Goal: Transaction & Acquisition: Purchase product/service

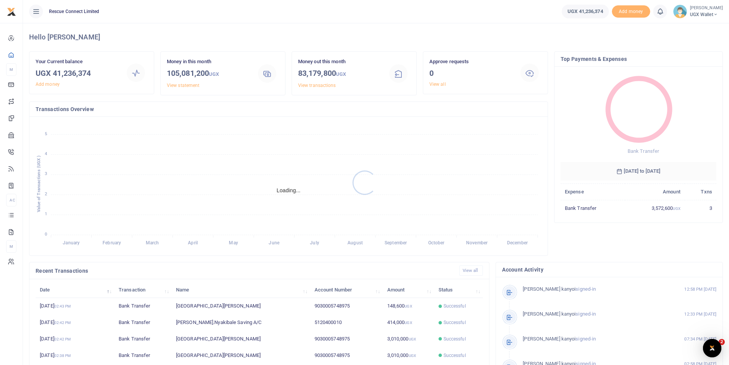
scroll to position [6, 6]
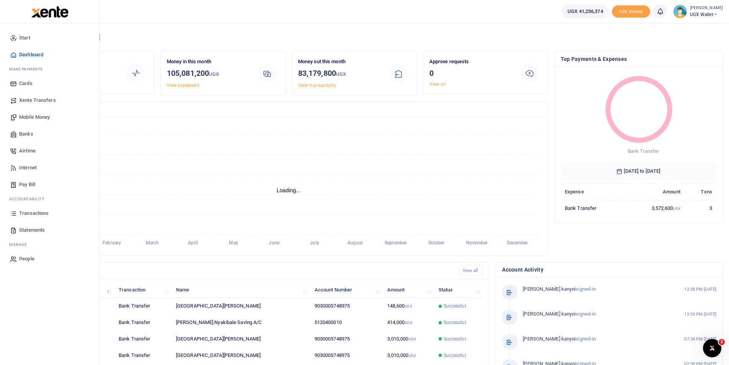
click at [25, 135] on span "Banks" at bounding box center [26, 134] width 14 height 8
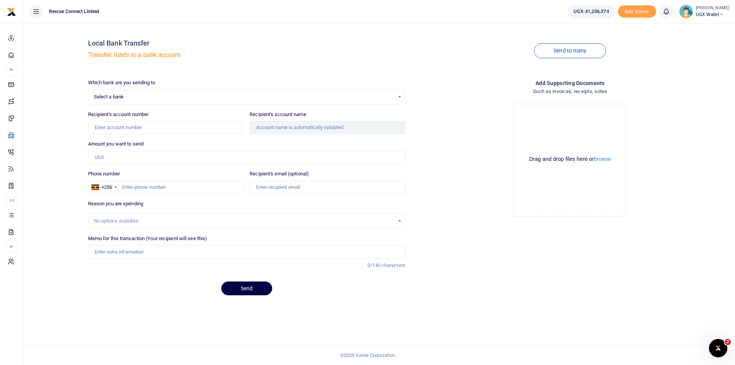
click at [169, 93] on div "Select a bank Select an option..." at bounding box center [246, 97] width 317 height 8
type input "A"
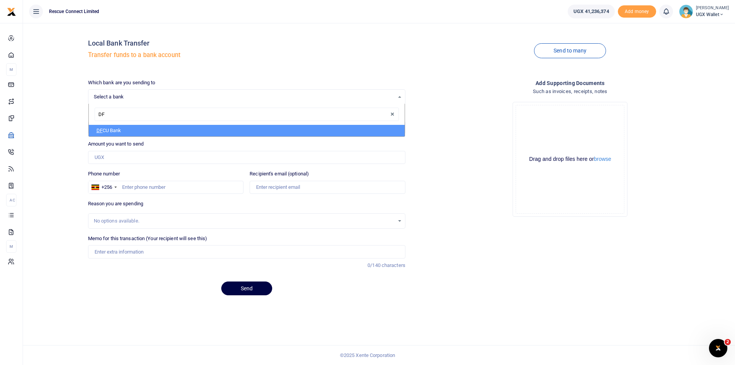
type input "DFC"
click at [139, 129] on li "DFC U Bank" at bounding box center [247, 130] width 316 height 11
select select "DFCU"
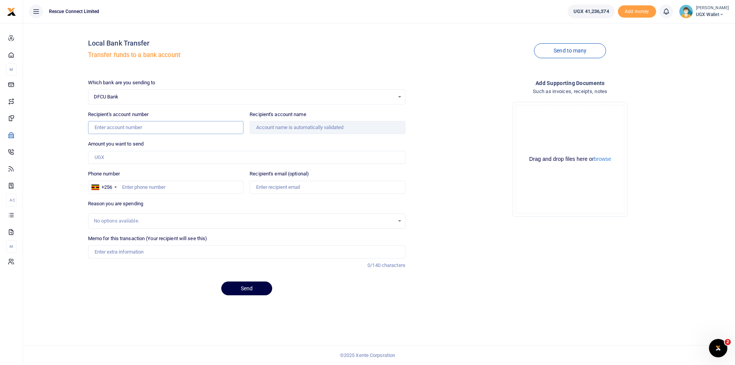
click at [106, 126] on input "Recipient's account number" at bounding box center [166, 127] width 156 height 13
paste input "01493659481305"
type input "01493659481305"
click at [65, 172] on div "Local Bank Transfer Transfer funds to a bank account Send to many Which bank ar…" at bounding box center [379, 165] width 706 height 272
type input "Association Of Ambulance Professionals U Ltd"
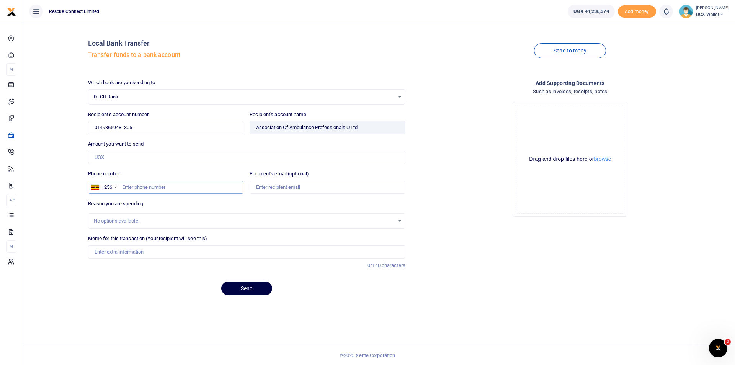
click at [152, 191] on input "Phone number" at bounding box center [166, 187] width 156 height 13
click at [138, 157] on input "Amount you want to send" at bounding box center [246, 157] width 317 height 13
paste input "25,781,000.00"
type input "25,781,000"
click at [134, 187] on input "Phone number" at bounding box center [166, 187] width 156 height 13
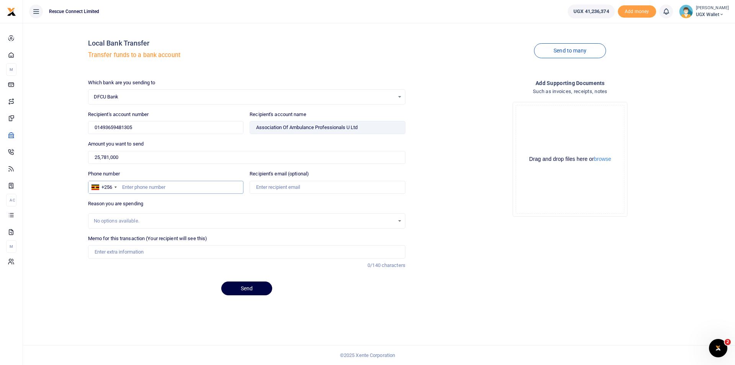
click at [139, 190] on input "Phone number" at bounding box center [166, 187] width 156 height 13
click at [107, 253] on input "Memo for this transaction (Your recipient will see this)" at bounding box center [246, 251] width 317 height 13
drag, startPoint x: 111, startPoint y: 251, endPoint x: 95, endPoint y: 253, distance: 16.9
click at [95, 253] on input "Training services in Kampala and Mbarara" at bounding box center [246, 251] width 317 height 13
click at [113, 250] on input "Training services in Kampala and Mbarara" at bounding box center [246, 251] width 317 height 13
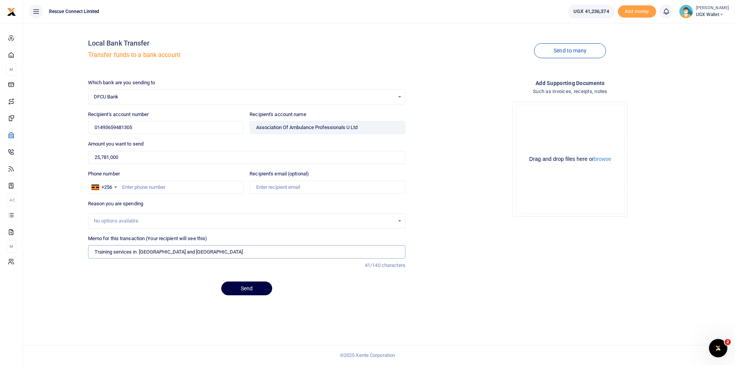
drag, startPoint x: 113, startPoint y: 250, endPoint x: 91, endPoint y: 253, distance: 21.8
click at [91, 253] on input "Training services in Kampala and Mbarara" at bounding box center [246, 251] width 317 height 13
click at [179, 256] on input "Professional Fees BLS training services in Kampala and Mbarara" at bounding box center [246, 251] width 317 height 13
click at [183, 253] on input "Professional Fees BLS training services in Kampala and Mbarara" at bounding box center [246, 251] width 317 height 13
click at [181, 254] on input "Professional Fees BLS training services in Kampala and Mbarara" at bounding box center [246, 251] width 317 height 13
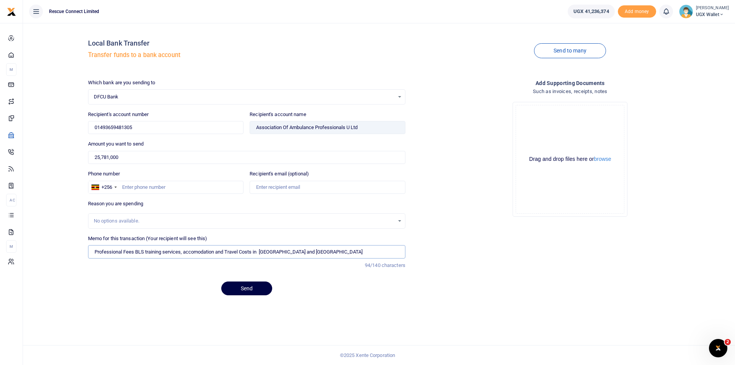
click at [186, 252] on input "Professional Fees BLS training services, accomodation and Travel Costs in Kampa…" at bounding box center [246, 251] width 317 height 13
type input "Professional Fees BLS training services, Accomodation and Travel Costs in [GEOG…"
click at [230, 261] on div "Memo for this transaction (Your recipient will see this) Professional Fees BLS …" at bounding box center [246, 255] width 323 height 41
click at [206, 253] on input "Professional Fees BLS training services, Accomodation and Travel Costs in [GEOG…" at bounding box center [246, 251] width 317 height 13
click at [312, 252] on input "Professional Fees BLS training services, Accomodation and Travel Costs in [GEOG…" at bounding box center [246, 251] width 317 height 13
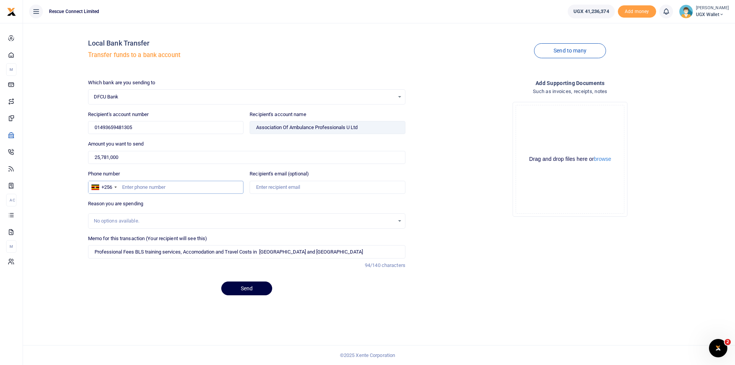
click at [130, 186] on input "Phone number" at bounding box center [166, 187] width 156 height 13
type input "785255806"
click at [259, 185] on input "Recipient's email (optional)" at bounding box center [328, 187] width 156 height 13
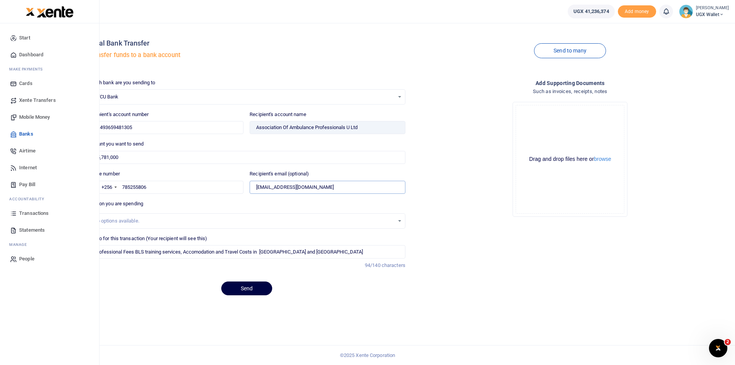
type input "[EMAIL_ADDRESS][DOMAIN_NAME]"
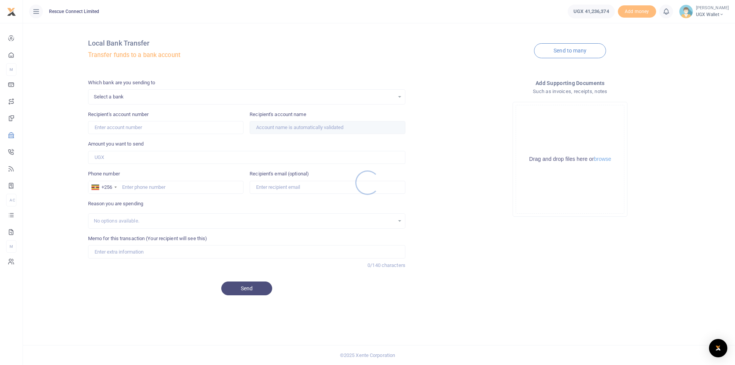
click at [134, 96] on div at bounding box center [367, 182] width 735 height 365
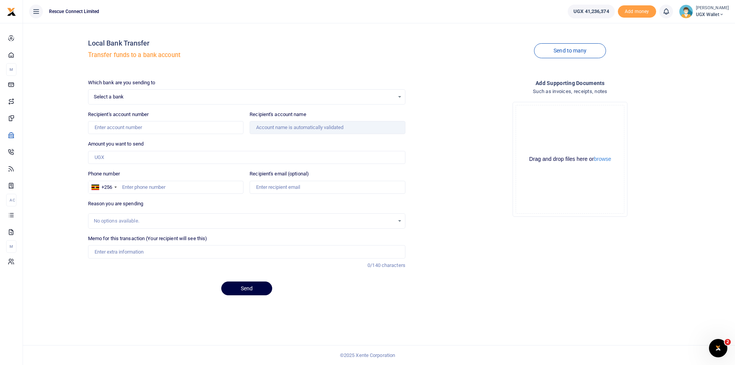
click at [122, 101] on div "Select a bank Select an option... Select a bank ABC Bank Absa Bank Uganda Ltd B…" at bounding box center [246, 96] width 317 height 15
click at [122, 97] on span "Select a bank" at bounding box center [244, 97] width 300 height 8
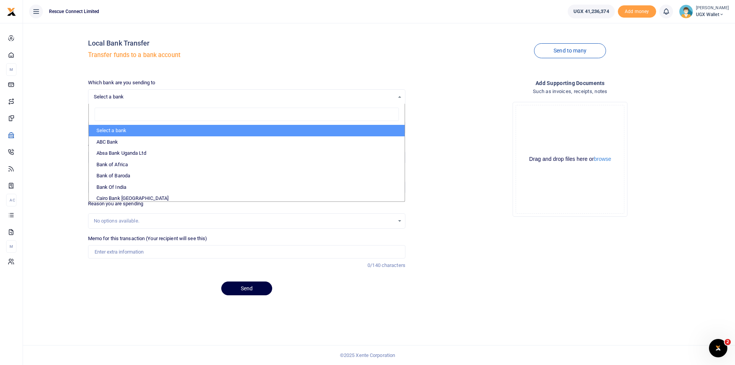
type input "d"
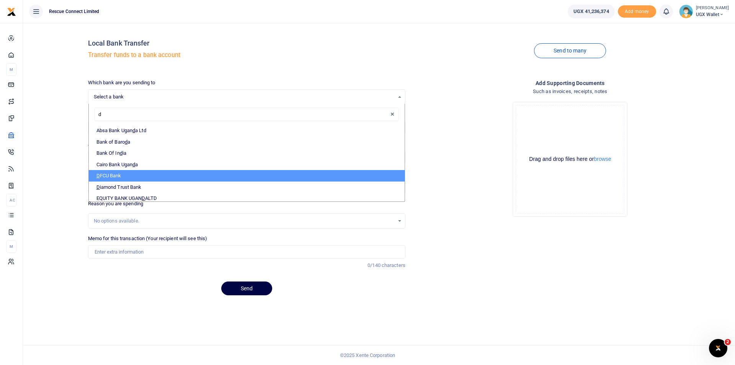
click at [107, 175] on li "D FCU Bank" at bounding box center [247, 175] width 316 height 11
select select "DFCU"
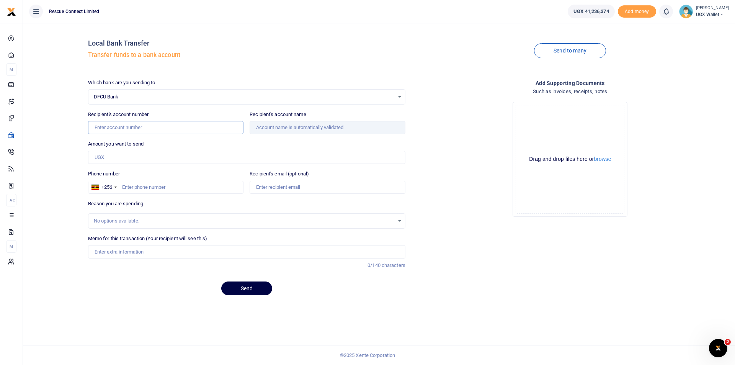
click at [106, 126] on input "Recipient's account number" at bounding box center [166, 127] width 156 height 13
click at [103, 123] on input "Recipient's account number" at bounding box center [166, 127] width 156 height 13
paste input "01493659481305"
click at [94, 127] on input "01493659481305" at bounding box center [166, 127] width 156 height 13
type input "01493659481305"
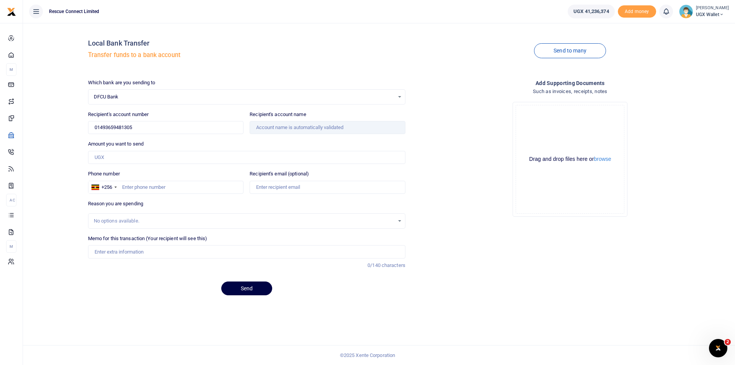
click at [70, 159] on div "Local Bank Transfer Transfer funds to a bank account Send to many Which bank ar…" at bounding box center [379, 165] width 706 height 272
type input "Association Of Ambulance Professionals U Ltd"
click at [142, 152] on input "Amount you want to send" at bounding box center [246, 157] width 317 height 13
paste input "25,781,000.00"
type input "25,781,000"
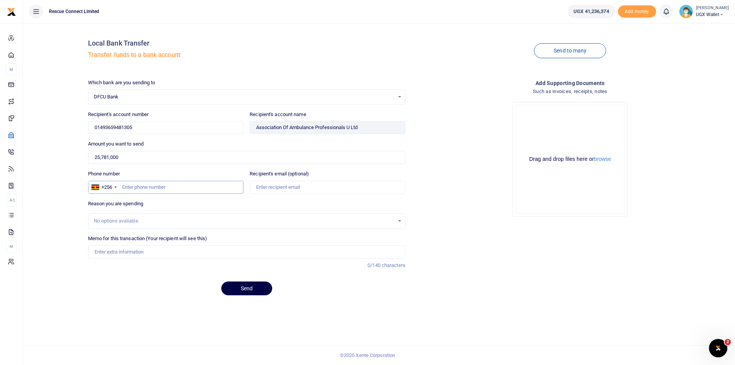
click at [147, 189] on input "Phone number" at bounding box center [166, 187] width 156 height 13
click at [134, 188] on input "Phone number" at bounding box center [166, 187] width 156 height 13
type input "785255806"
click at [281, 186] on input "Recipient's email (optional)" at bounding box center [328, 187] width 156 height 13
type input "aapuganda@gmail.com"
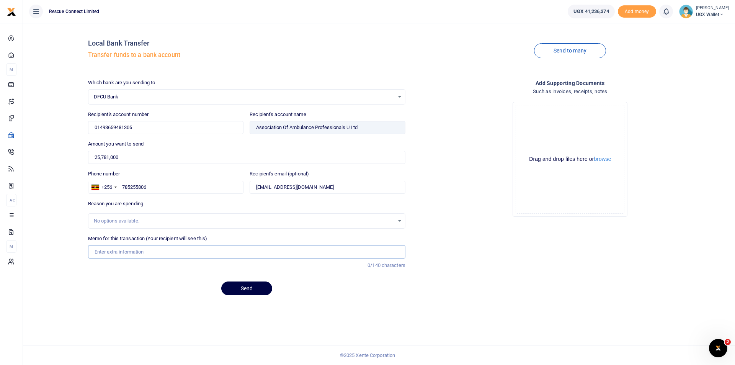
click at [162, 245] on input "Memo for this transaction (Your recipient will see this)" at bounding box center [246, 251] width 317 height 13
click at [136, 248] on input "Memo for this transaction (Your recipient will see this)" at bounding box center [246, 251] width 317 height 13
click at [318, 300] on div "Which bank are you sending to DFCU Bank Select an option... Select a bank ABC B…" at bounding box center [246, 190] width 323 height 223
click at [251, 292] on button "Send" at bounding box center [246, 288] width 51 height 14
click at [182, 254] on input "Professional Fees BLS training services, Accommodation and Travel Costs in Kamp…" at bounding box center [246, 251] width 317 height 13
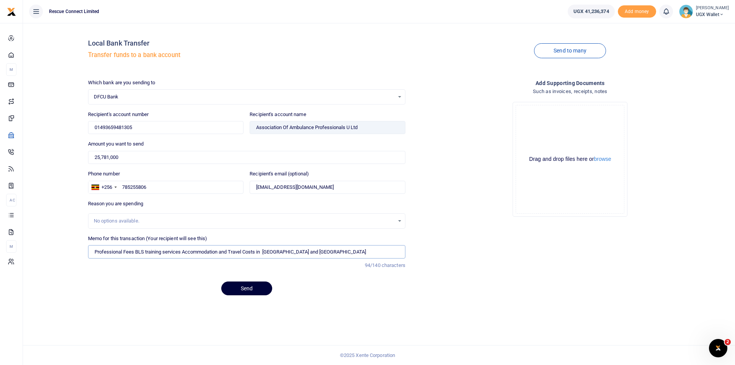
type input "Professional Fees BLS training services Accommodation and Travel Costs in Kampa…"
click at [243, 288] on button "Send" at bounding box center [246, 288] width 51 height 14
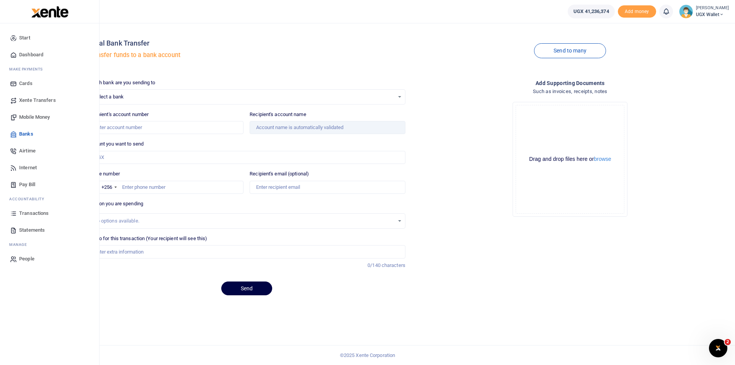
click at [35, 212] on span "Transactions" at bounding box center [33, 213] width 29 height 8
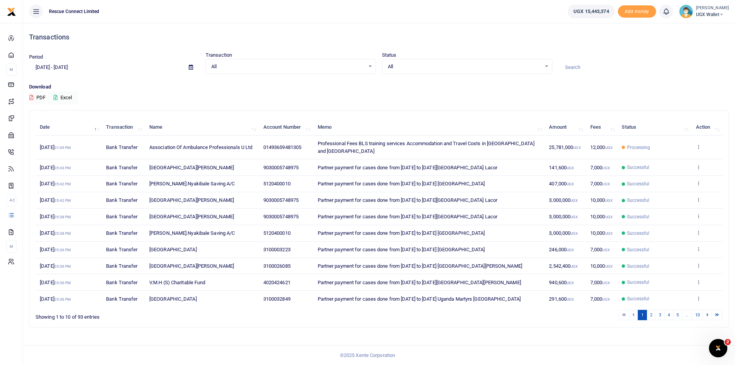
click at [206, 144] on span "Association Of Ambulance Professionals U Ltd" at bounding box center [200, 147] width 103 height 6
click at [720, 343] on icon "Open Intercom Messenger" at bounding box center [717, 347] width 13 height 13
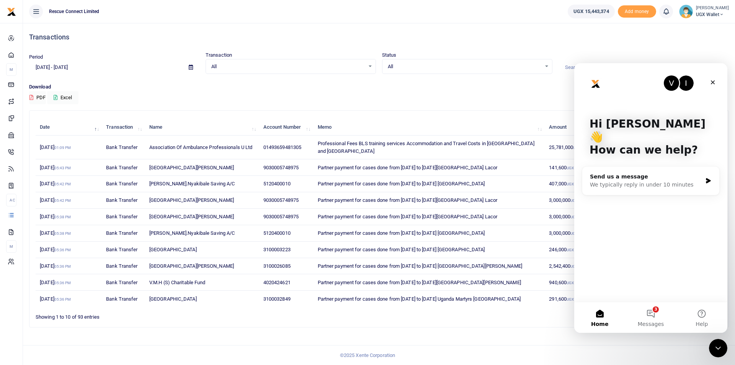
click at [480, 96] on div "Download PDF Excel" at bounding box center [379, 93] width 700 height 21
click at [710, 82] on icon "Close" at bounding box center [713, 82] width 6 height 6
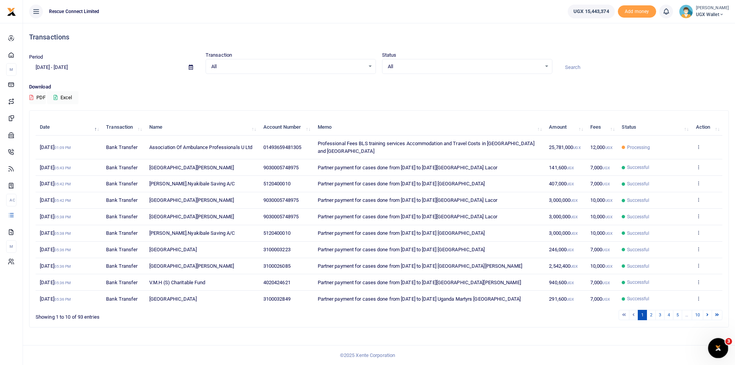
click at [712, 350] on div "Open Intercom Messenger" at bounding box center [716, 346] width 25 height 25
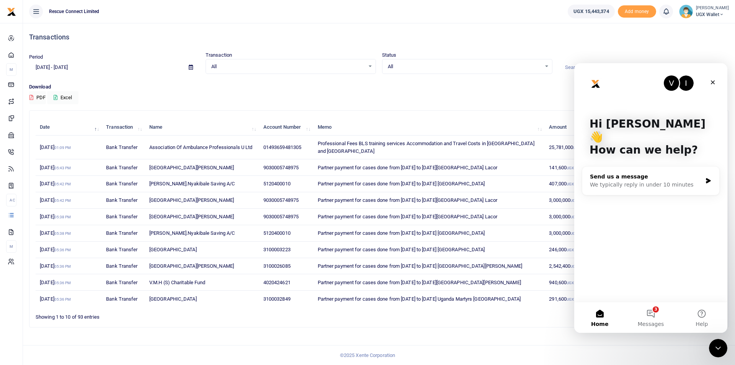
click at [640, 181] on div "We typically reply in under 10 minutes" at bounding box center [646, 185] width 112 height 8
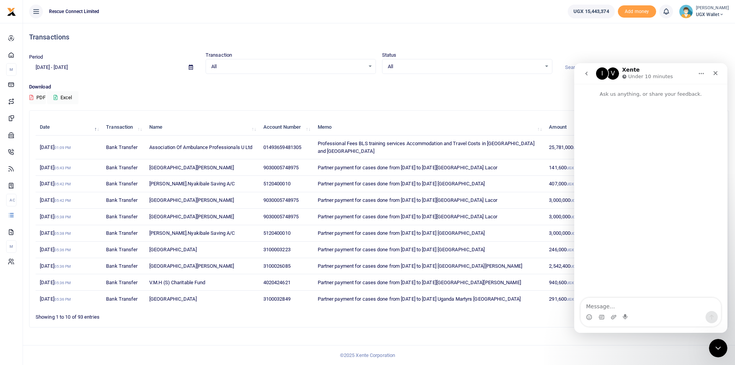
click at [621, 308] on textarea "Message…" at bounding box center [651, 304] width 140 height 13
type textarea "Dear [PERSON_NAME]"
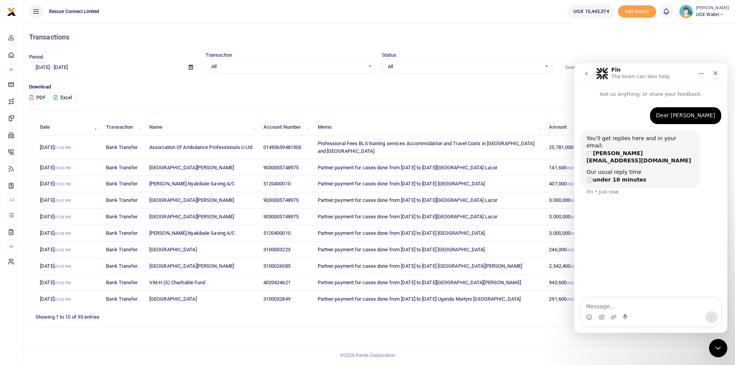
click at [620, 310] on textarea "Message…" at bounding box center [651, 304] width 140 height 13
type textarea "I have done a mistake"
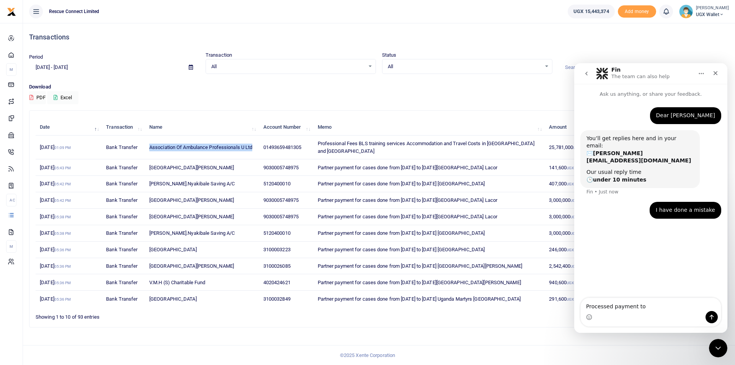
drag, startPoint x: 255, startPoint y: 144, endPoint x: 150, endPoint y: 149, distance: 105.0
click at [150, 149] on td "Association Of Ambulance Professionals U Ltd" at bounding box center [202, 147] width 114 height 24
copy span "Association Of Ambulance Professionals U Ltd"
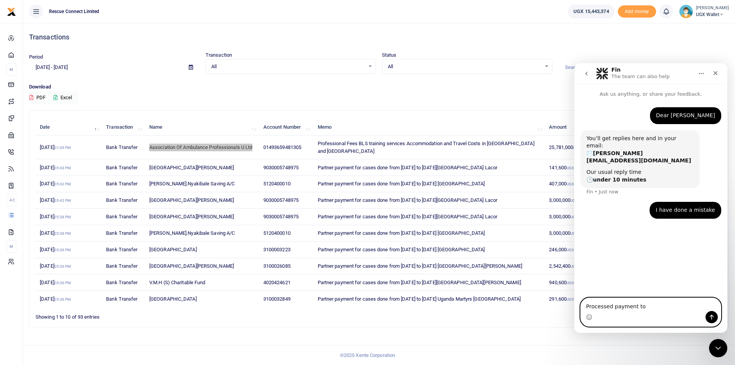
click at [648, 301] on textarea "Processed payment to" at bounding box center [651, 304] width 140 height 13
paste textarea "Association Of Ambulance Professionals U Ltd"
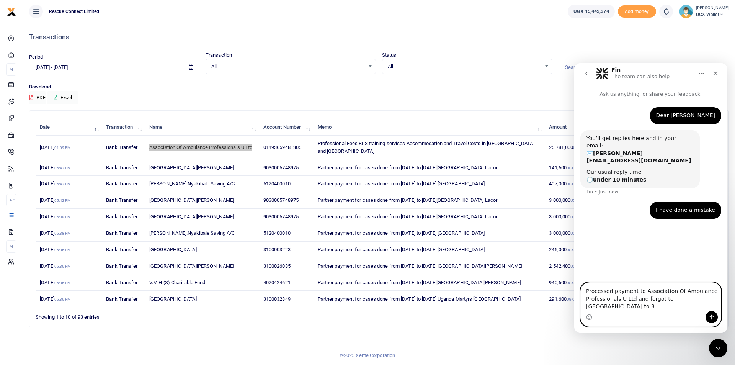
type textarea "Processed payment to Association Of Ambulance Professionals U Ltd and forgot to…"
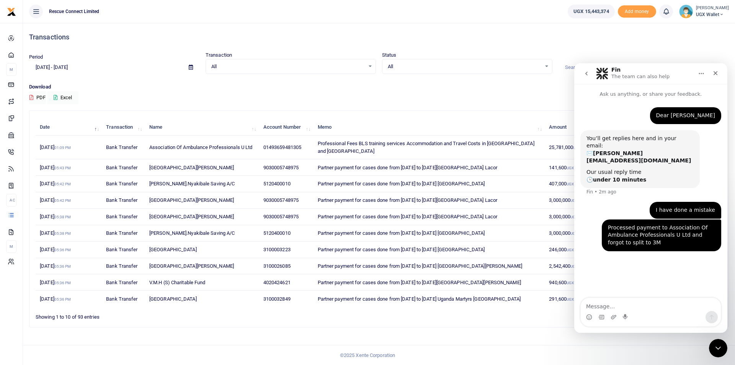
click at [345, 98] on div "Download PDF Excel" at bounding box center [379, 93] width 700 height 21
click at [718, 72] on div "Close" at bounding box center [715, 73] width 14 height 14
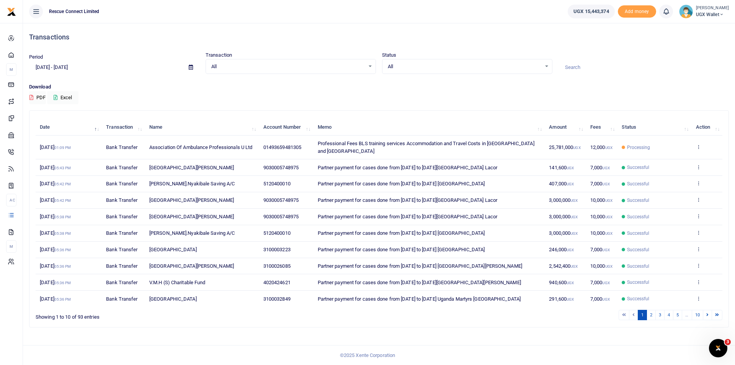
click at [561, 144] on span "25,781,000 UGX" at bounding box center [564, 147] width 31 height 6
click at [712, 344] on icon "Open Intercom Messenger" at bounding box center [717, 347] width 13 height 13
click at [721, 347] on icon "Open Intercom Messenger" at bounding box center [717, 347] width 13 height 13
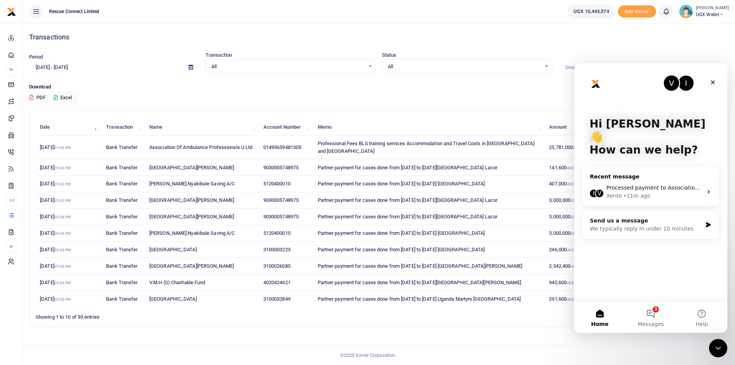
click at [622, 184] on div "Processed payment to Association Of Ambulance Professionals U Ltd and forgot to…" at bounding box center [654, 188] width 96 height 8
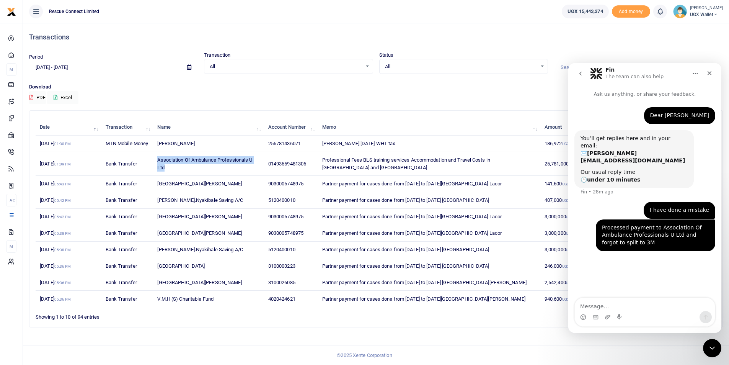
drag, startPoint x: 160, startPoint y: 175, endPoint x: 155, endPoint y: 169, distance: 7.9
click at [155, 169] on td "Association Of Ambulance Professionals U Ltd" at bounding box center [208, 164] width 111 height 24
copy span "Association Of Ambulance Professionals U Ltd"
click at [609, 270] on div "Dear Ibrahim Beth • 31m ago You’ll get replies here and in your email: ✉️ beth@…" at bounding box center [644, 198] width 153 height 201
click at [699, 74] on button "Home" at bounding box center [695, 73] width 15 height 15
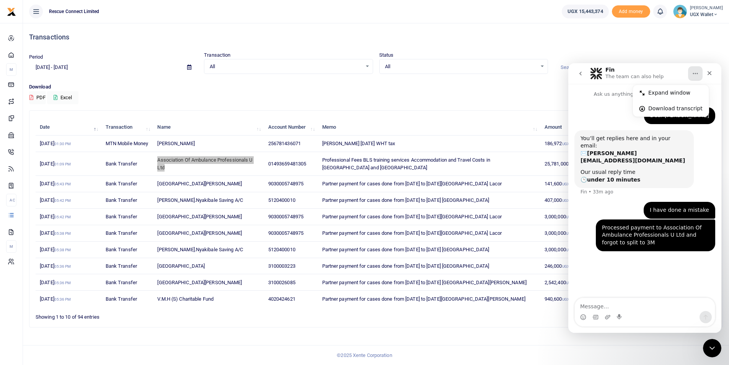
click at [610, 74] on p "The team can also help" at bounding box center [634, 77] width 58 height 8
click at [500, 110] on div "Search: Date Transaction Name Account Number Memo Amount Fees Status Action 19t…" at bounding box center [376, 218] width 694 height 217
click at [710, 75] on icon "Close" at bounding box center [710, 73] width 6 height 6
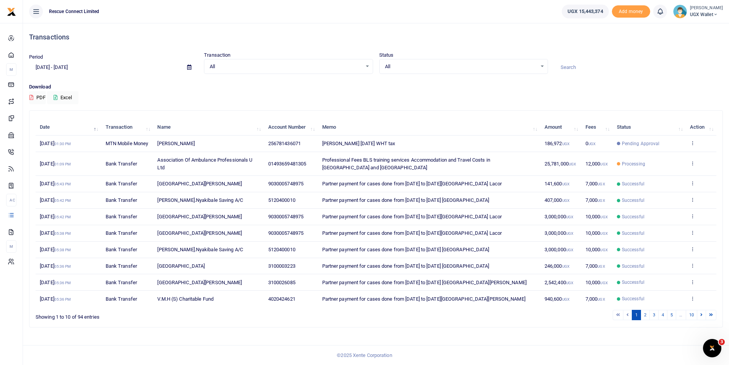
scroll to position [0, 0]
click at [709, 348] on icon "Open Intercom Messenger" at bounding box center [710, 347] width 5 height 6
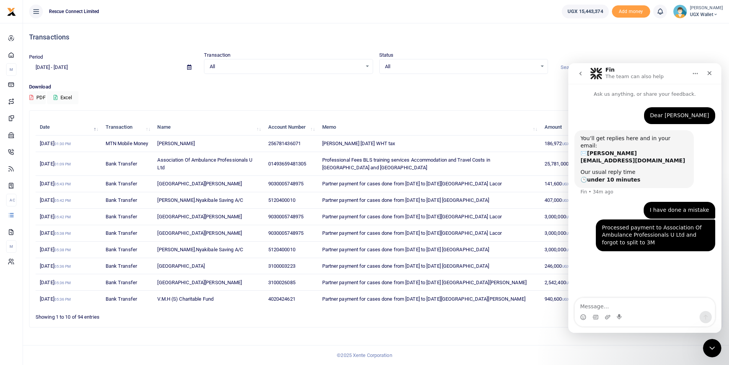
click at [488, 101] on div "Download PDF Excel" at bounding box center [376, 93] width 694 height 21
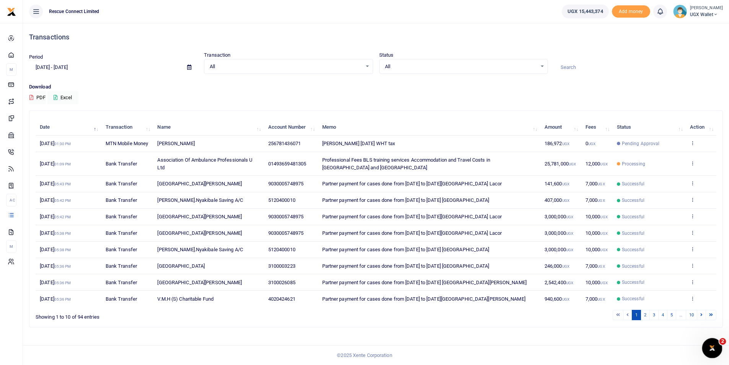
click at [712, 349] on icon "Open Intercom Messenger" at bounding box center [711, 347] width 13 height 13
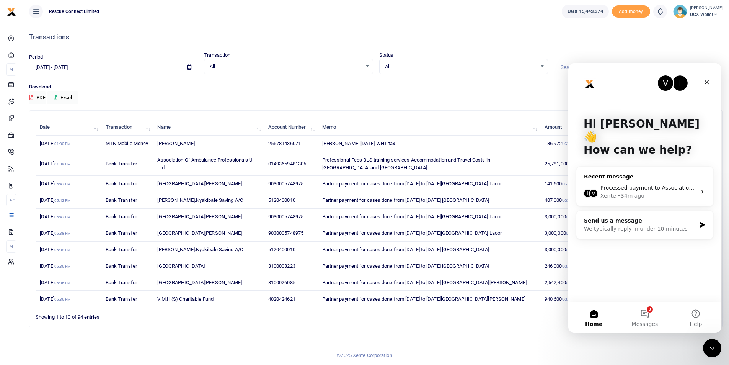
click at [644, 184] on span "Processed payment to Association Of Ambulance Professionals U Ltd and forgot to…" at bounding box center [726, 187] width 250 height 6
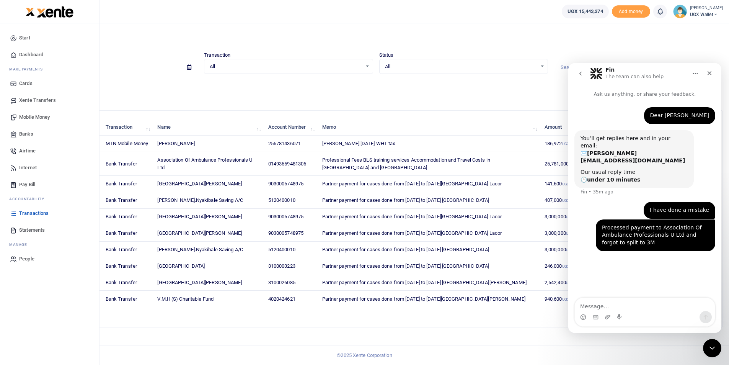
scroll to position [2, 0]
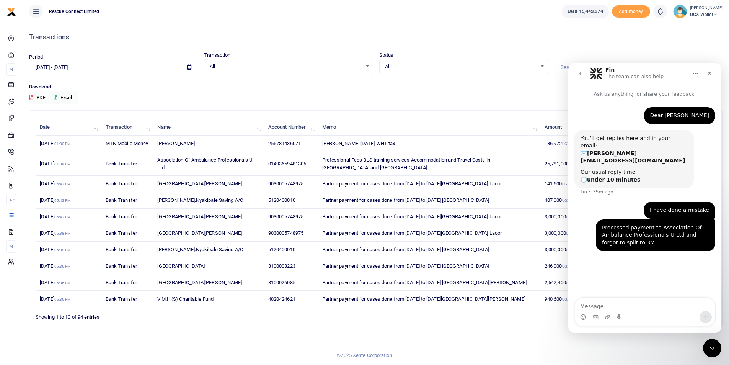
click at [603, 304] on textarea "Message…" at bounding box center [645, 304] width 140 height 13
click at [599, 69] on img "Intercom messenger" at bounding box center [596, 73] width 12 height 12
click at [597, 310] on textarea "Message…" at bounding box center [645, 304] width 140 height 13
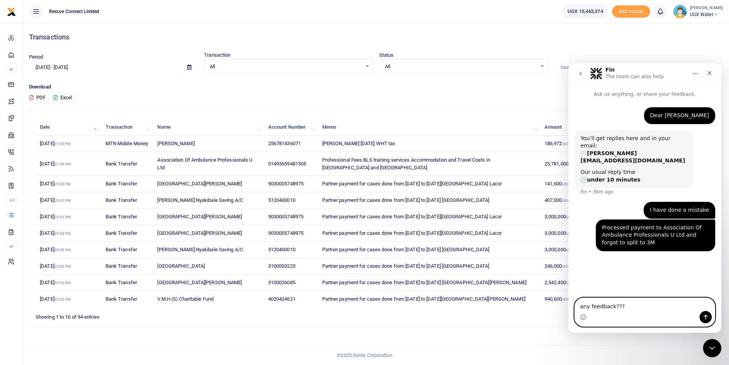
type textarea "any feedback????"
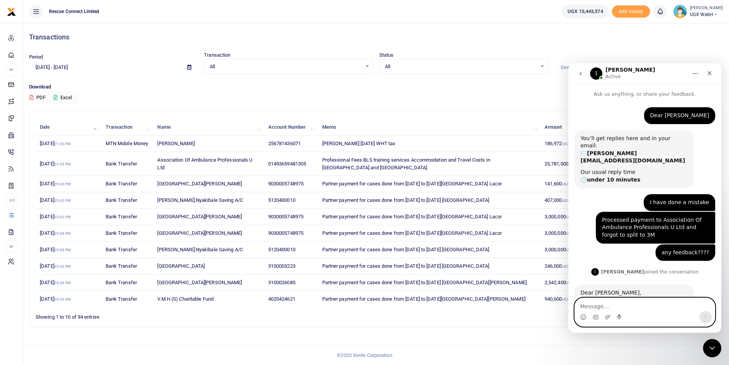
scroll to position [23, 0]
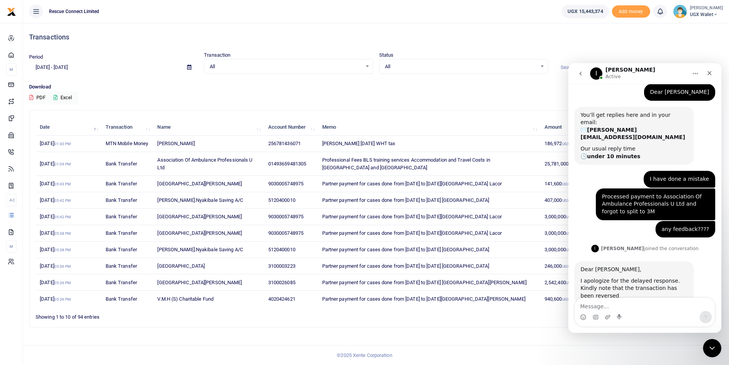
click at [453, 119] on th "Memo" at bounding box center [429, 127] width 222 height 16
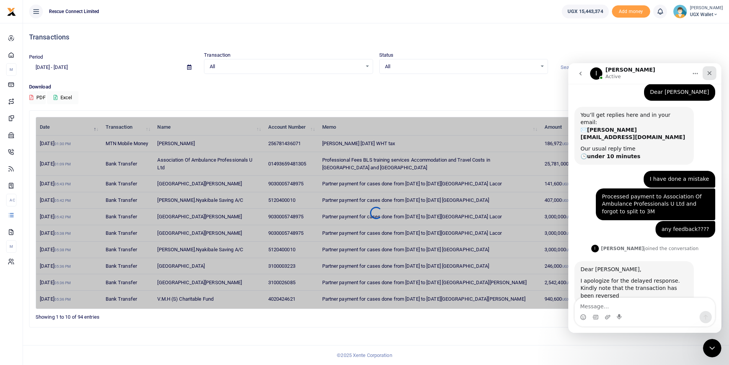
click at [706, 74] on div "Close" at bounding box center [710, 73] width 14 height 14
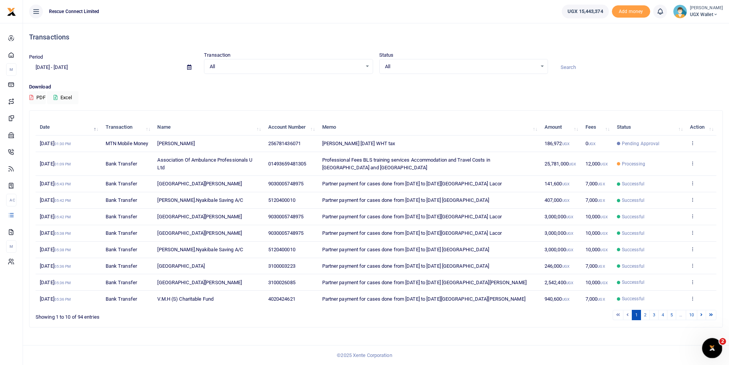
click at [713, 344] on icon "Open Intercom Messenger" at bounding box center [711, 347] width 13 height 13
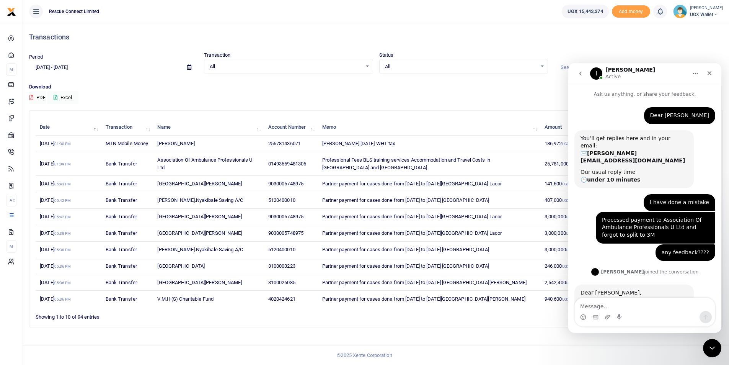
scroll to position [23, 0]
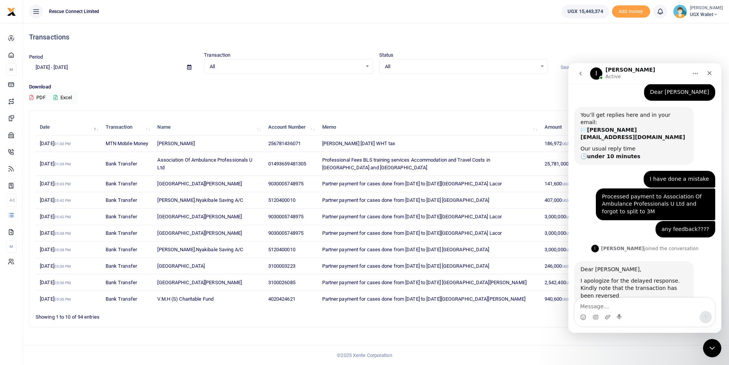
click at [603, 307] on textarea "Message…" at bounding box center [645, 304] width 140 height 13
type textarea "still showing processing on my end"
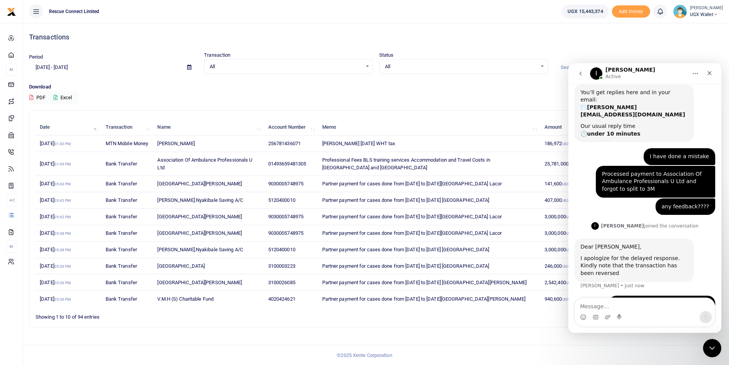
click at [413, 100] on div "Download PDF Excel" at bounding box center [376, 93] width 694 height 21
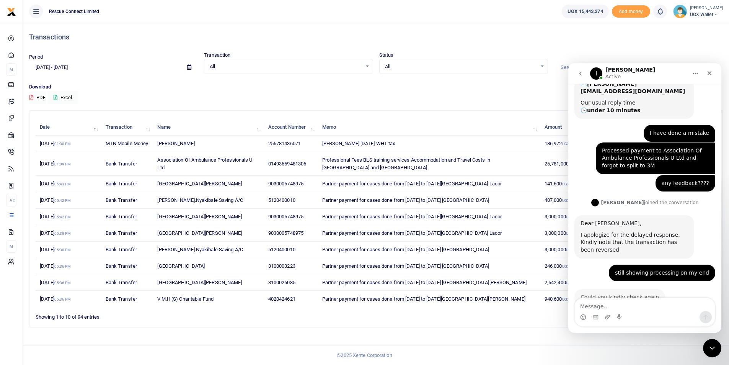
scroll to position [69, 0]
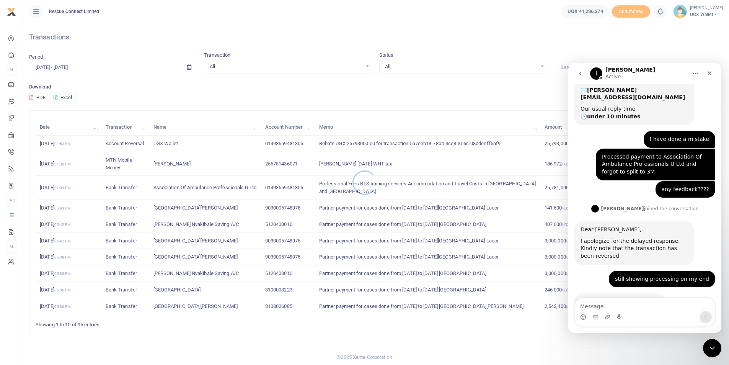
scroll to position [69, 0]
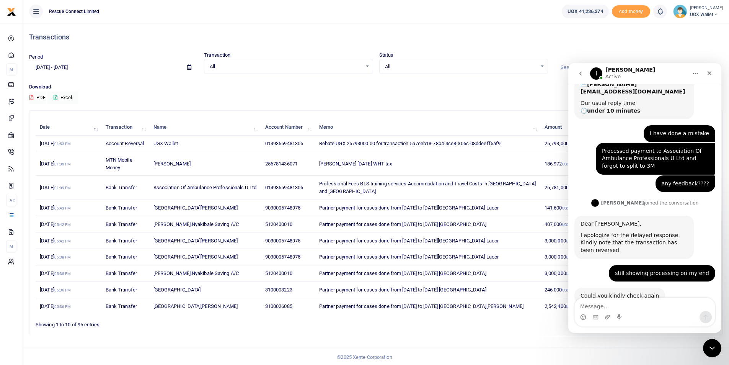
click at [646, 50] on div "Transactions" at bounding box center [376, 37] width 694 height 28
click at [716, 73] on nav "I Ibrahim Active" at bounding box center [644, 73] width 153 height 21
click at [708, 64] on nav "I Ibrahim Active" at bounding box center [644, 73] width 153 height 21
click at [715, 75] on div "Close" at bounding box center [710, 73] width 14 height 14
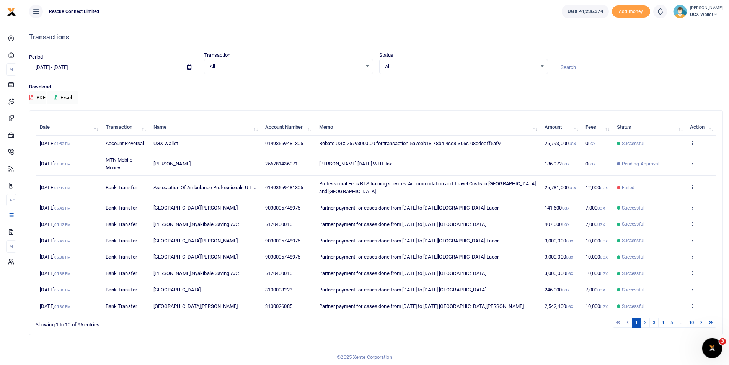
click at [709, 347] on icon "Open Intercom Messenger" at bounding box center [711, 347] width 13 height 13
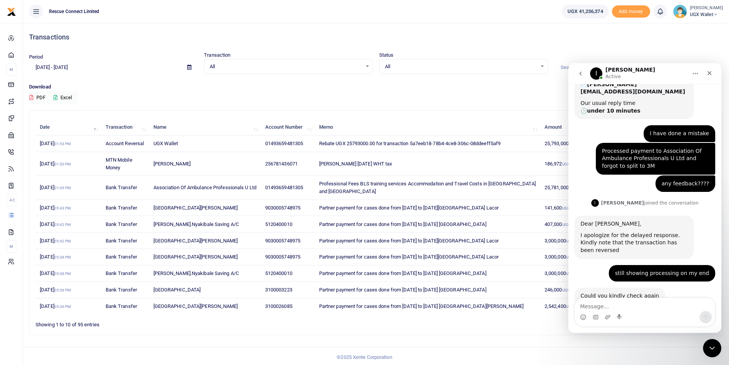
click at [613, 305] on textarea "Message…" at bounding box center [645, 304] width 140 height 13
type textarea "Now i have to load all those 3M?"
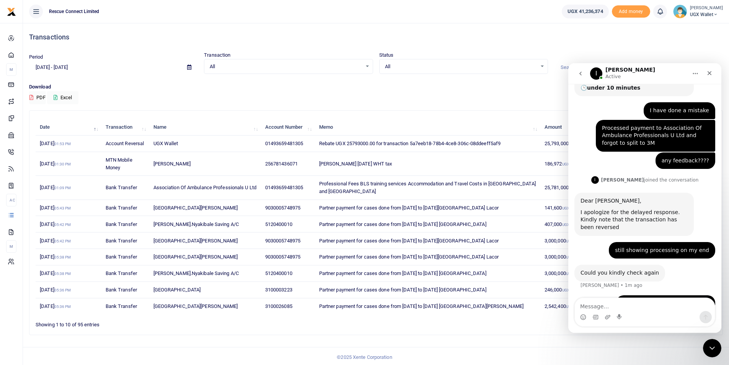
type textarea "R"
type textarea "To add to 25M"
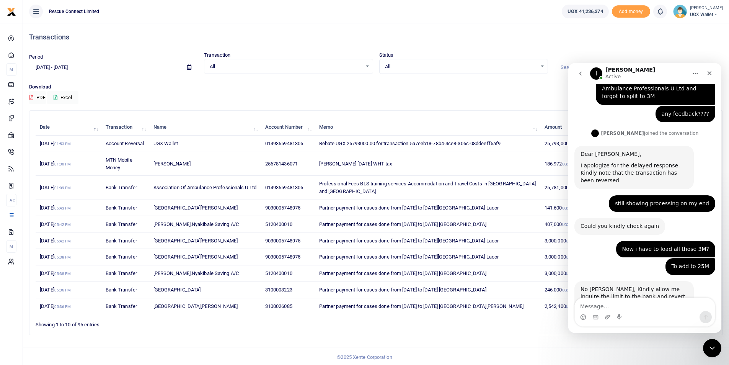
scroll to position [139, 0]
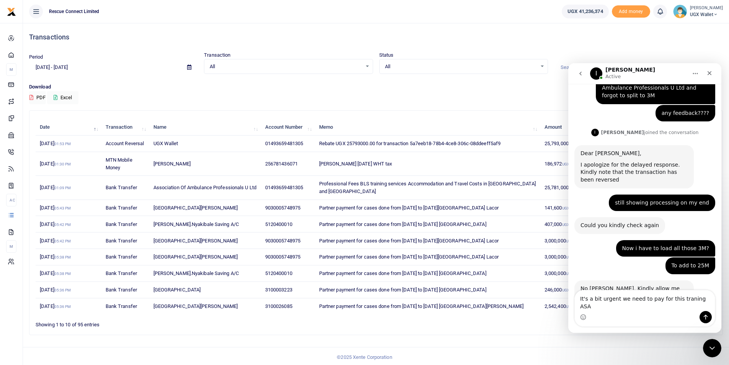
type textarea "It's a bit urgent we need to pay for this traning ASAP"
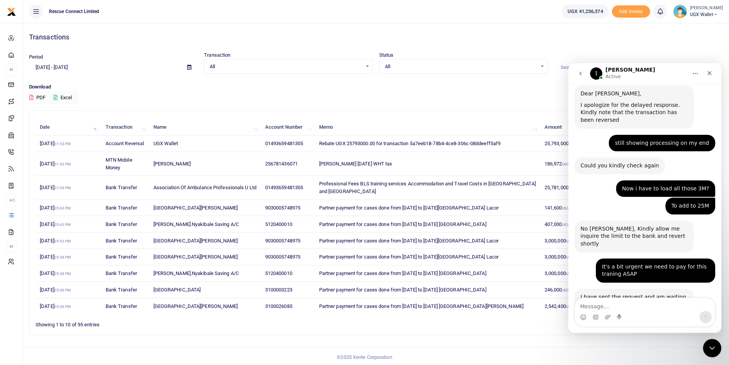
scroll to position [207, 0]
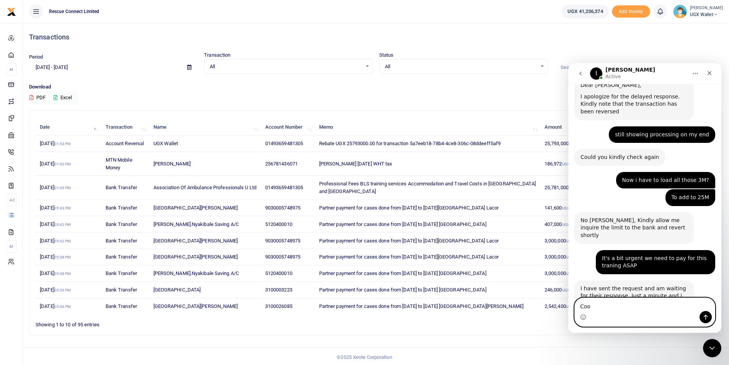
type textarea "Cool"
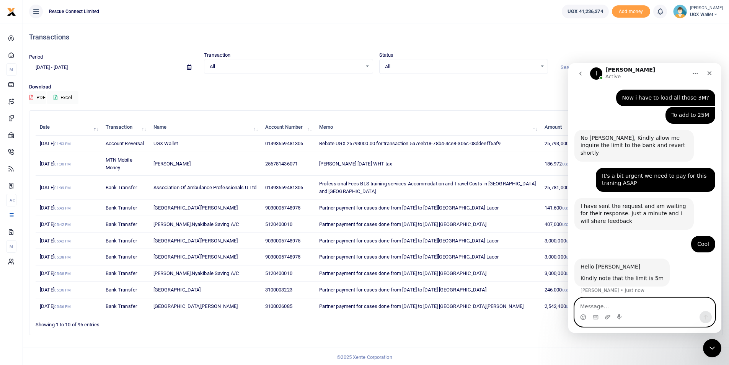
scroll to position [294, 0]
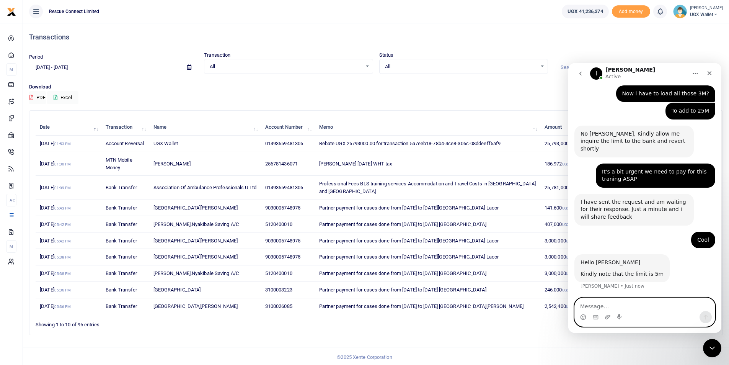
click at [588, 310] on textarea "Message…" at bounding box center [645, 304] width 140 height 13
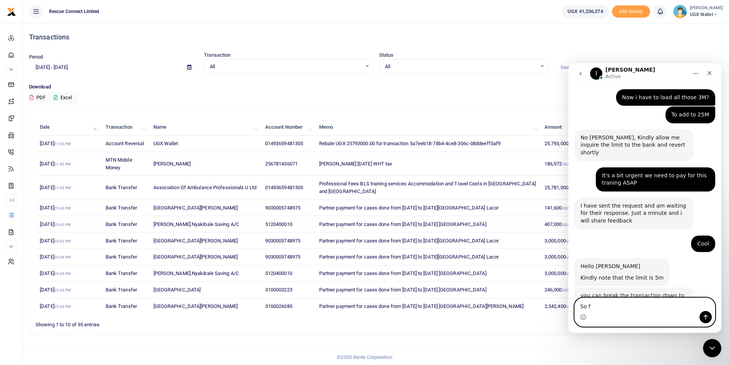
scroll to position [289, 0]
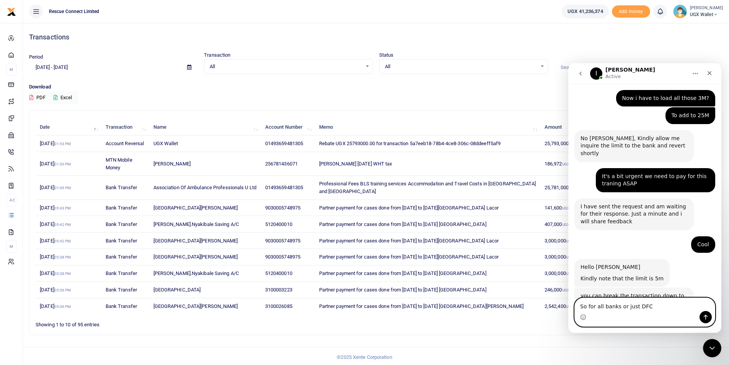
type textarea "So for all banks or just DFCU"
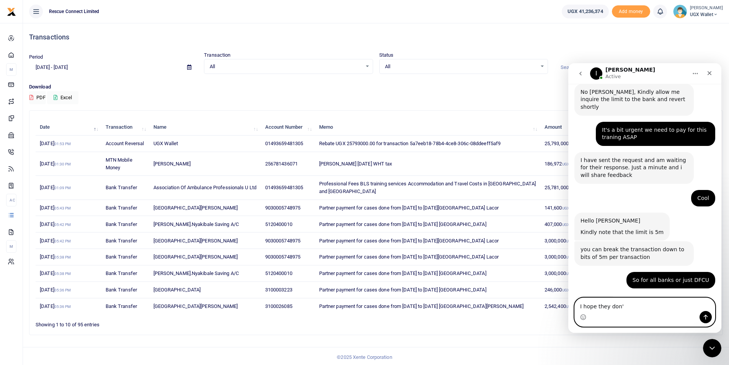
scroll to position [335, 0]
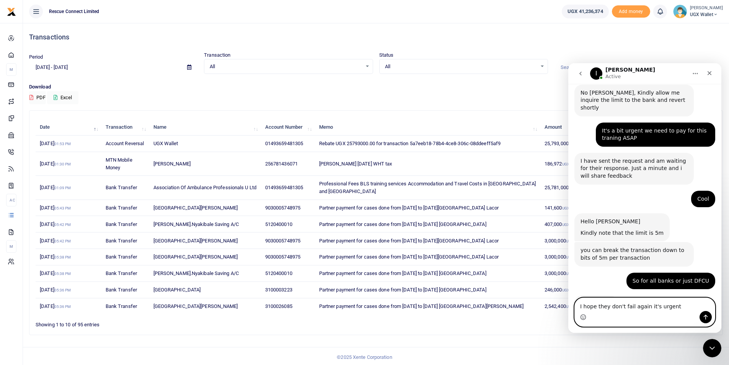
click at [584, 317] on icon "Emoji picker" at bounding box center [583, 317] width 6 height 6
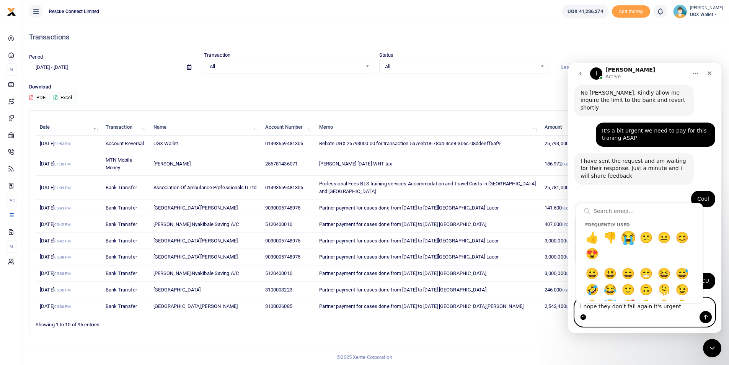
type textarea "I hope they don't fail again it's urgent😭"
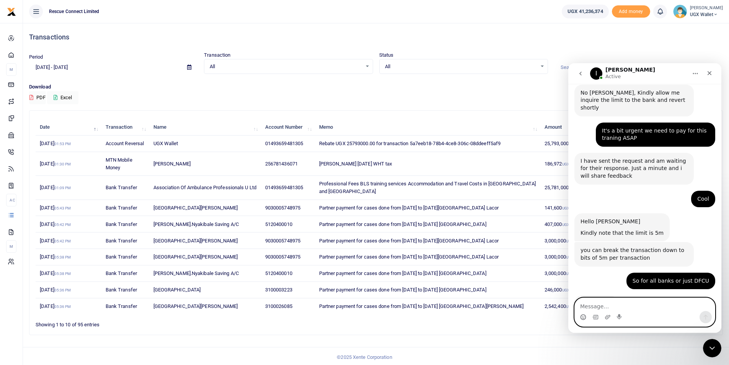
scroll to position [358, 0]
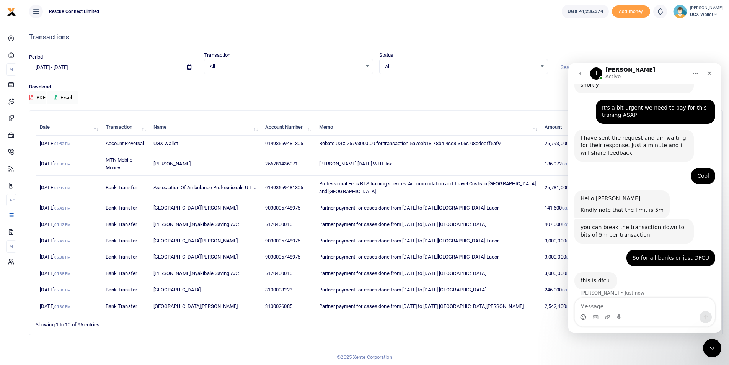
click at [383, 90] on p "Download" at bounding box center [376, 87] width 694 height 8
click at [450, 107] on div "Transactions Period [DATE] - [DATE] Transaction All Select an option... All Air…" at bounding box center [376, 182] width 700 height 318
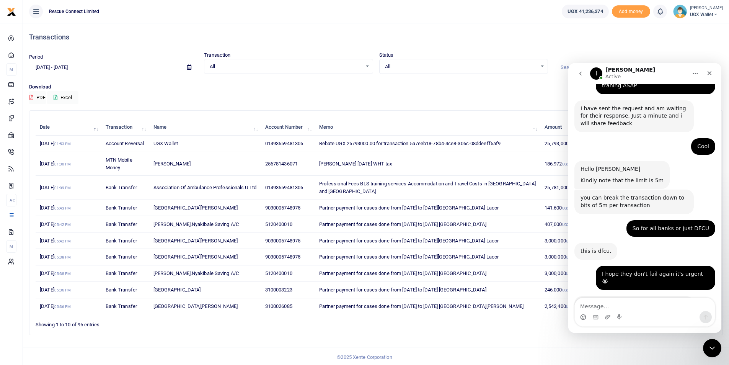
scroll to position [388, 0]
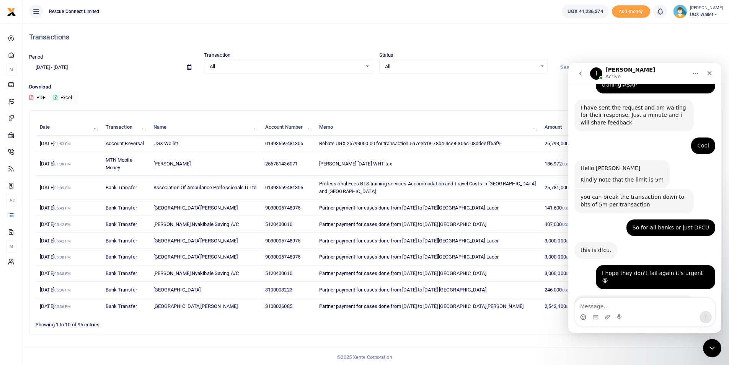
click at [294, 102] on div "Download PDF Excel" at bounding box center [376, 93] width 694 height 21
click at [684, 55] on div at bounding box center [638, 63] width 175 height 21
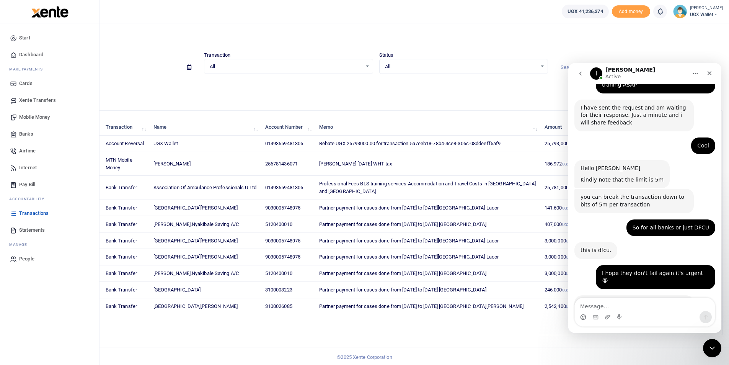
click at [26, 134] on span "Banks" at bounding box center [26, 134] width 14 height 8
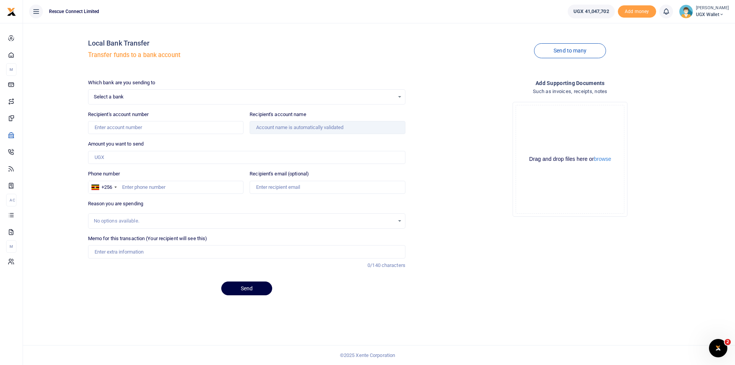
click at [135, 100] on div at bounding box center [367, 182] width 735 height 365
click at [119, 93] on div "Select a bank Select an option..." at bounding box center [246, 97] width 317 height 8
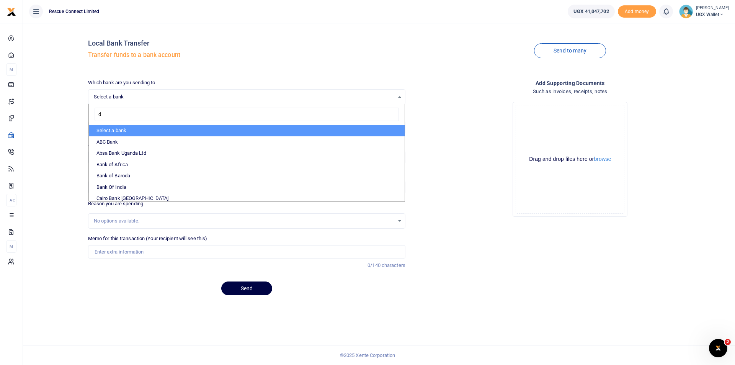
type input "df"
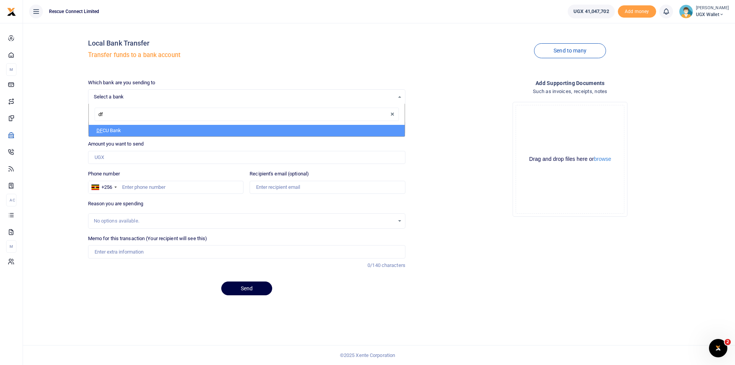
click at [111, 127] on li "DF CU Bank" at bounding box center [247, 130] width 316 height 11
select select "DFCU"
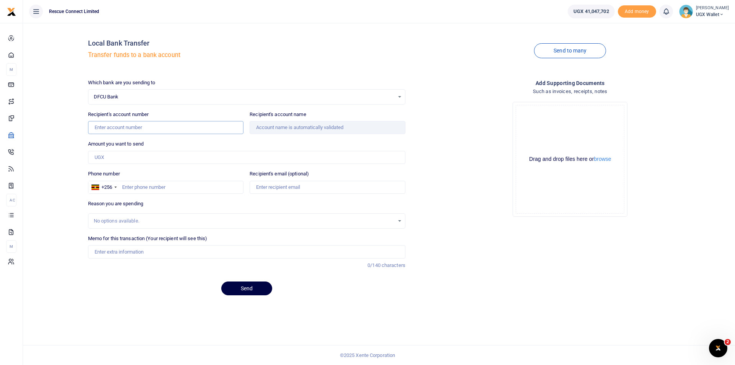
click at [108, 124] on input "Recipient's account number" at bounding box center [166, 127] width 156 height 13
paste input "01493659481305"
click at [93, 127] on input "01493659481305" at bounding box center [166, 127] width 156 height 13
type input "01493659481305"
click at [69, 145] on div "Local Bank Transfer Transfer funds to a bank account Send to many Which bank ar…" at bounding box center [379, 165] width 706 height 272
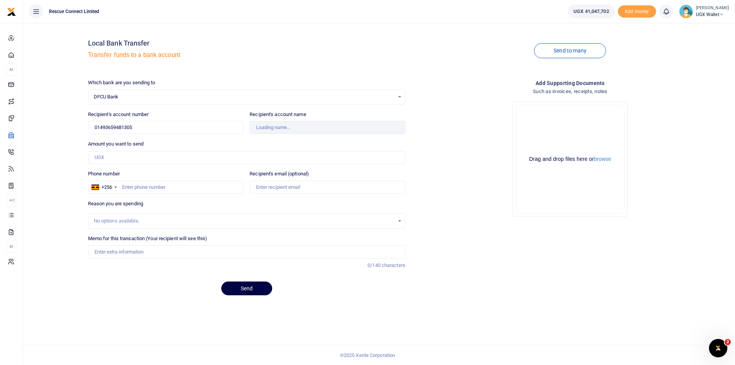
type input "Association Of Ambulance Professionals U Ltd"
click at [105, 160] on input "Amount you want to send" at bounding box center [246, 157] width 317 height 13
type input "5,000,000"
click at [134, 188] on input "Phone number" at bounding box center [166, 187] width 156 height 13
click at [135, 186] on input "Phone number" at bounding box center [166, 187] width 156 height 13
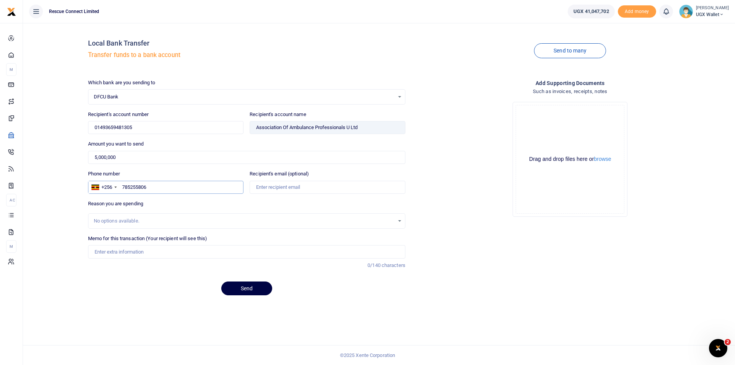
type input "785255806"
click at [290, 190] on input "Recipient's email (optional)" at bounding box center [328, 187] width 156 height 13
type input "[EMAIL_ADDRESS][DOMAIN_NAME]"
click at [116, 255] on input "Memo for this transaction (Your recipient will see this)" at bounding box center [246, 251] width 317 height 13
type input "p"
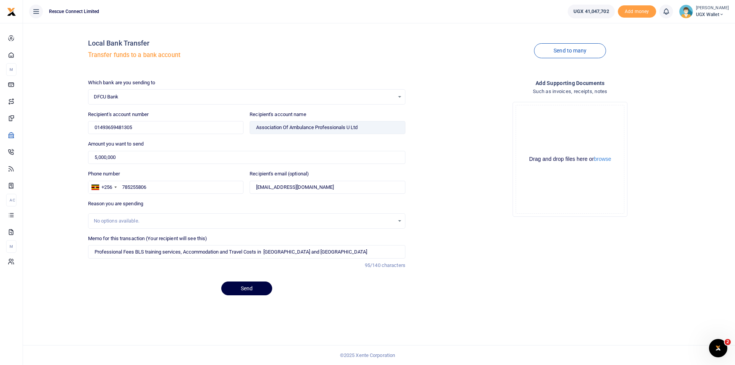
click at [186, 279] on div "Which bank are you sending to DFCU Bank Select an option... Select a bank ABC B…" at bounding box center [246, 190] width 323 height 223
click at [253, 290] on button "Send" at bounding box center [246, 288] width 51 height 14
click at [181, 253] on input "Professional Fees BLS training services, Accommodation and Travel Costs in Kamp…" at bounding box center [246, 251] width 317 height 13
type input "Professional Fees BLS training services Accommodation and Travel Costs in Kampa…"
click at [238, 287] on button "Send" at bounding box center [246, 288] width 51 height 14
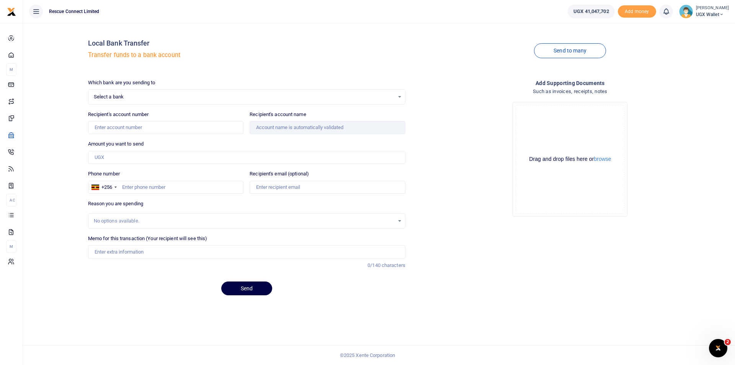
click at [103, 96] on span "Select a bank" at bounding box center [244, 97] width 300 height 8
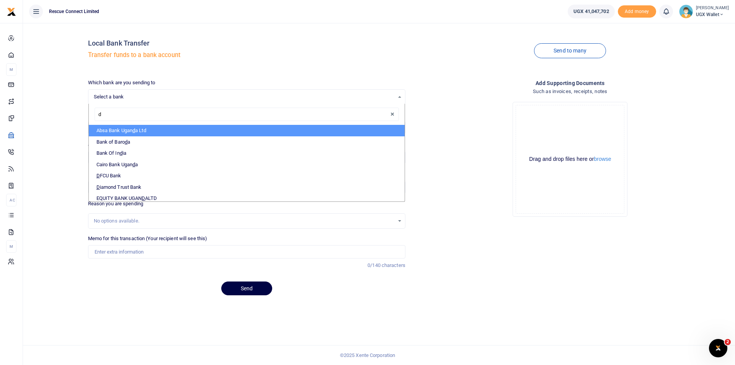
type input "df"
click at [104, 131] on li "DF CU Bank" at bounding box center [247, 130] width 316 height 11
select select "DFCU"
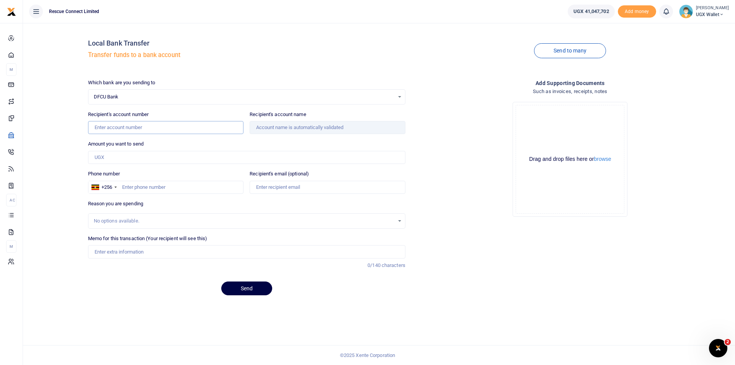
click at [104, 129] on input "Recipient's account number" at bounding box center [166, 127] width 156 height 13
click at [131, 128] on input "Recipient's account number" at bounding box center [166, 127] width 156 height 13
paste input "01493659481305"
type input "01493659481305"
click at [120, 158] on input "Amount you want to send" at bounding box center [246, 157] width 317 height 13
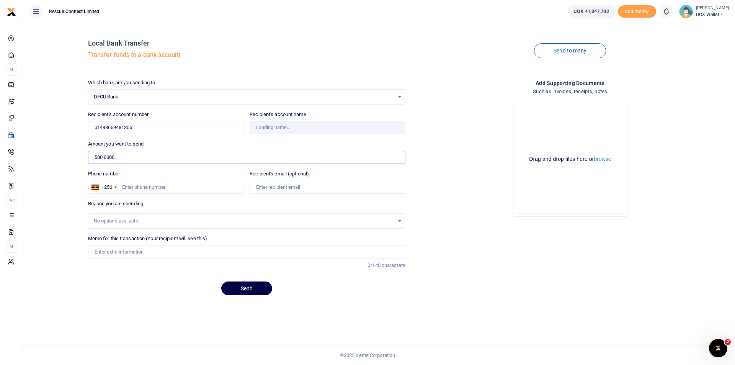
type input "5,000,000"
type input "Association Of Ambulance Professionals U Ltd"
type input "5,000,000"
click at [135, 189] on input "Phone number" at bounding box center [166, 187] width 156 height 13
click at [175, 188] on input "Phone number" at bounding box center [166, 187] width 156 height 13
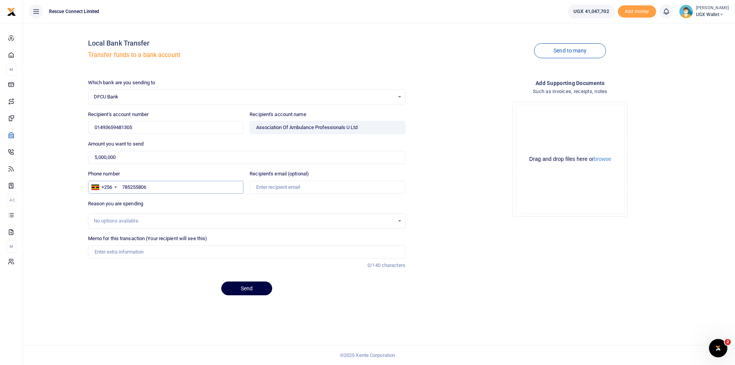
type input "785255806"
click at [286, 190] on input "Recipient's email (optional)" at bounding box center [328, 187] width 156 height 13
type input "[EMAIL_ADDRESS][DOMAIN_NAME]"
click at [183, 255] on input "Memo for this transaction (Your recipient will see this)" at bounding box center [246, 251] width 317 height 13
type input "Professional Fees BLS training services Accommodation and Travel Costs in [GEOG…"
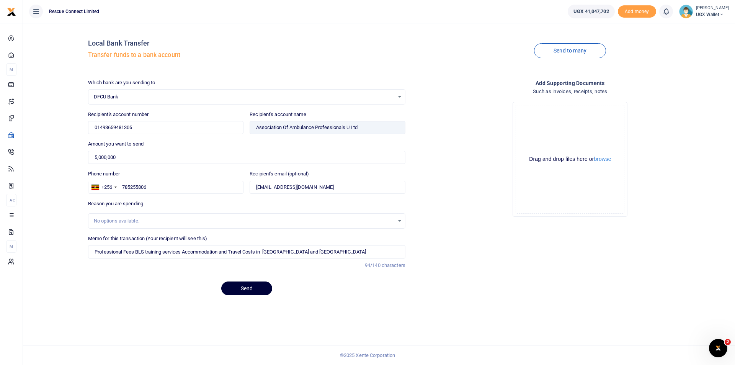
click at [252, 287] on button "Send" at bounding box center [246, 288] width 51 height 14
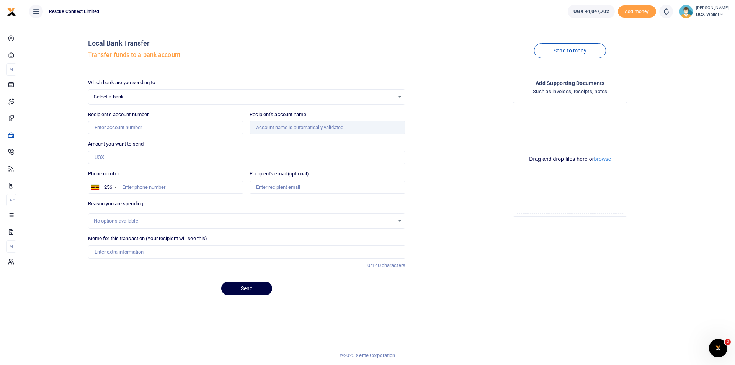
click at [135, 98] on span "Select a bank" at bounding box center [244, 97] width 300 height 8
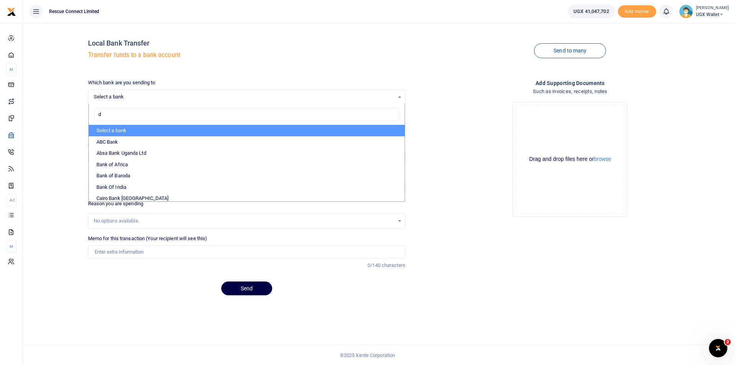
type input "df"
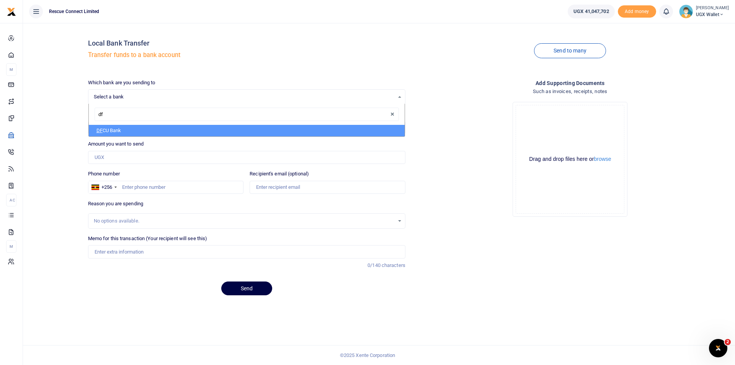
click at [124, 129] on li "DF CU Bank" at bounding box center [247, 130] width 316 height 11
select select "DFCU"
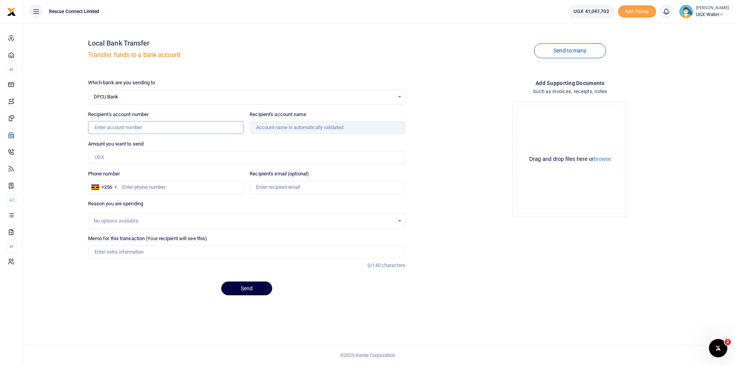
click at [122, 128] on input "Recipient's account number" at bounding box center [166, 127] width 156 height 13
type input "01493659481305"
click at [67, 170] on div "Local Bank Transfer Transfer funds to a bank account Send to many Which bank ar…" at bounding box center [379, 165] width 706 height 272
type input "Association Of Ambulance Professionals U Ltd"
click at [113, 156] on input "Amount you want to send" at bounding box center [246, 157] width 317 height 13
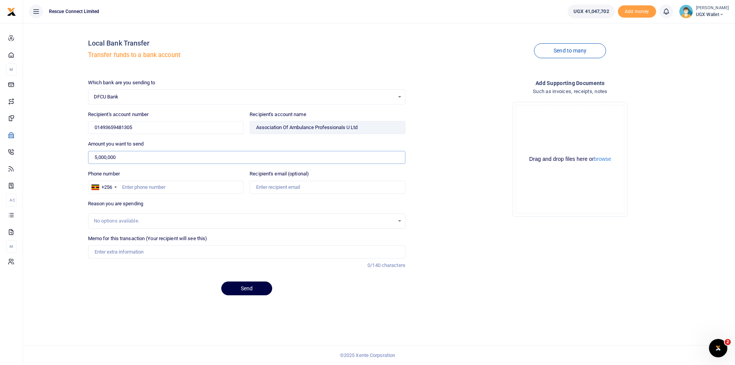
type input "5,000,000"
click at [132, 189] on input "Phone number" at bounding box center [166, 187] width 156 height 13
type input "785255806"
click at [285, 191] on input "Recipient's email (optional)" at bounding box center [328, 187] width 156 height 13
type input "[EMAIL_ADDRESS][DOMAIN_NAME]"
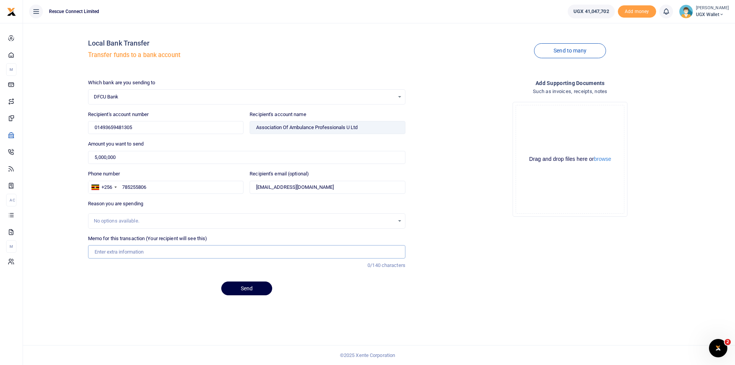
click at [124, 255] on input "Memo for this transaction (Your recipient will see this)" at bounding box center [246, 251] width 317 height 13
type input "Professional Fees BLS training services Accommodation and Travel Costs in [GEOG…"
click at [246, 288] on button "Send" at bounding box center [246, 288] width 51 height 14
click at [153, 96] on span "Select a bank" at bounding box center [244, 97] width 300 height 8
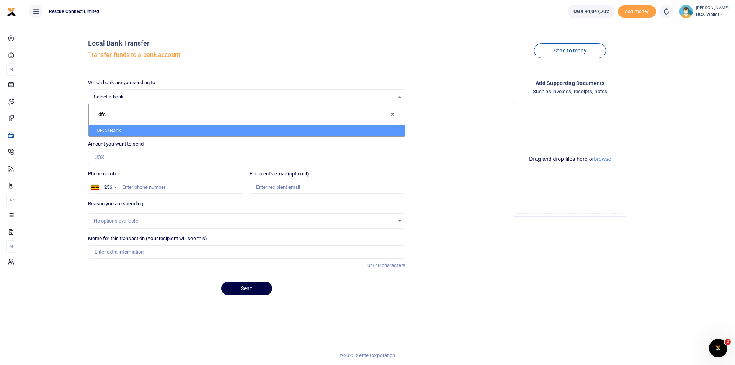
type input "dfcu"
click at [127, 132] on li "DFCU Bank" at bounding box center [247, 130] width 316 height 11
select select "DFCU"
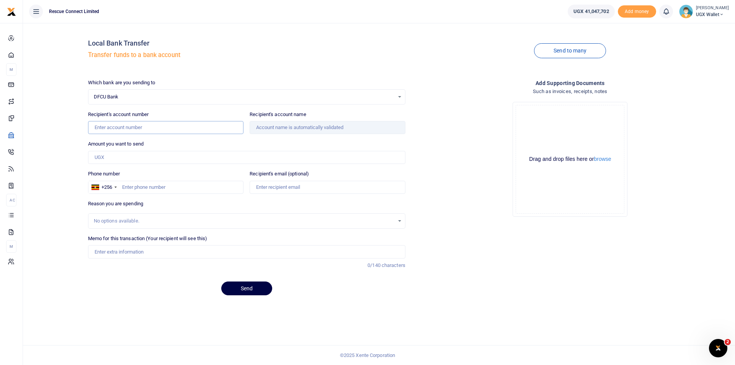
click at [124, 131] on input "Recipient's account number" at bounding box center [166, 127] width 156 height 13
type input "01493659481305"
click at [46, 157] on div "Local Bank Transfer Transfer funds to a bank account Send to many Which bank ar…" at bounding box center [379, 165] width 706 height 272
type input "Association Of Ambulance Professionals U Ltd"
click at [119, 158] on input "Amount you want to send" at bounding box center [246, 157] width 317 height 13
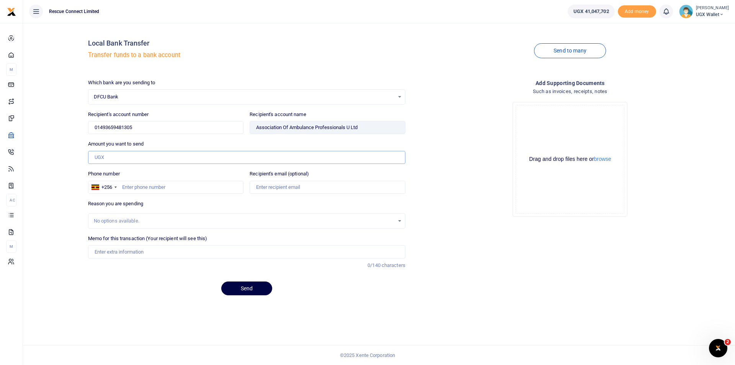
type input "5,000,000"
click at [140, 190] on input "Phone number" at bounding box center [166, 187] width 156 height 13
type input "785255806"
click at [309, 188] on input "Recipient's email (optional)" at bounding box center [328, 187] width 156 height 13
type input "aapuganda@gmail.com"
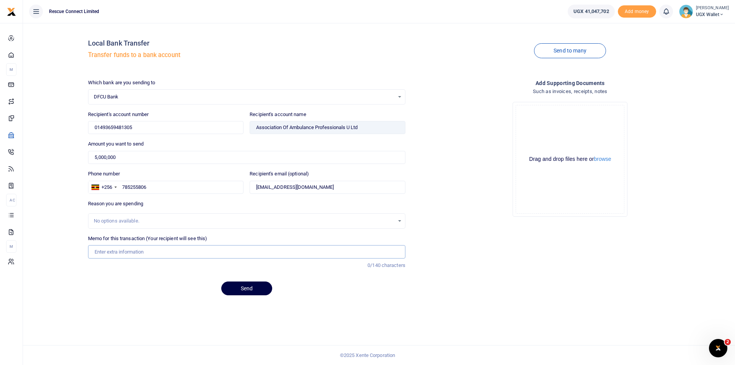
click at [161, 252] on input "Memo for this transaction (Your recipient will see this)" at bounding box center [246, 251] width 317 height 13
type input "Professional Fees BLS training services Accommodation and Travel Costs in Kampa…"
click at [243, 289] on button "Send" at bounding box center [246, 288] width 51 height 14
click at [114, 94] on span "Select a bank" at bounding box center [244, 97] width 300 height 8
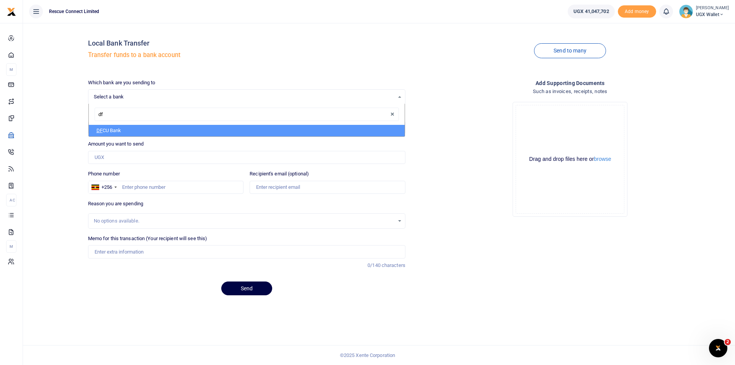
type input "dfc"
click at [115, 132] on li "DFC U Bank" at bounding box center [247, 130] width 316 height 11
select select "DFCU"
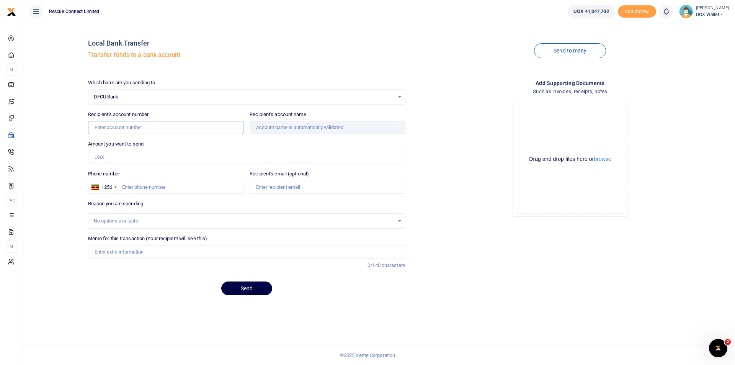
click at [114, 128] on input "Recipient's account number" at bounding box center [166, 127] width 156 height 13
type input "01493659481305"
click at [54, 155] on div "Local Bank Transfer Transfer funds to a bank account Send to many Which bank ar…" at bounding box center [379, 165] width 706 height 272
type input "Association Of Ambulance Professionals U Ltd"
click at [122, 158] on input "Amount you want to send" at bounding box center [246, 157] width 317 height 13
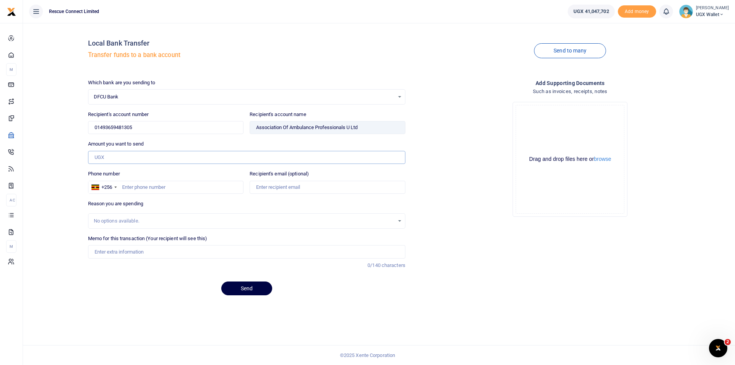
type input "5,000,000"
click at [167, 183] on input "Phone number" at bounding box center [166, 187] width 156 height 13
type input "785255806"
click at [332, 185] on input "Recipient's email (optional)" at bounding box center [328, 187] width 156 height 13
type input "[EMAIL_ADDRESS][DOMAIN_NAME]"
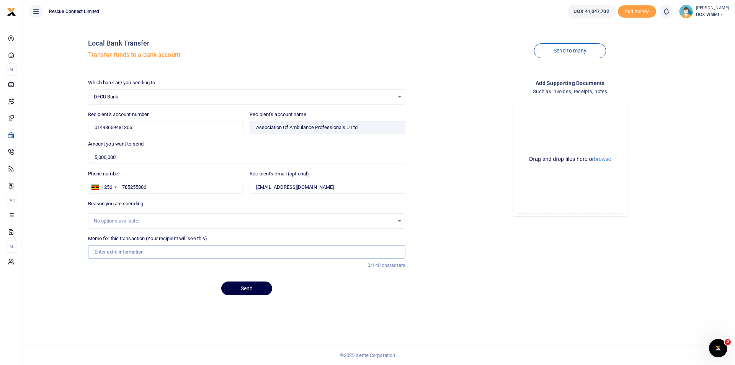
click at [158, 247] on input "Memo for this transaction (Your recipient will see this)" at bounding box center [246, 251] width 317 height 13
type input "Professional Fees BLS training services Accommodation and Travel Costs in [GEOG…"
click at [229, 284] on button "Send" at bounding box center [246, 288] width 51 height 14
click at [113, 98] on span "Select a bank" at bounding box center [244, 97] width 300 height 8
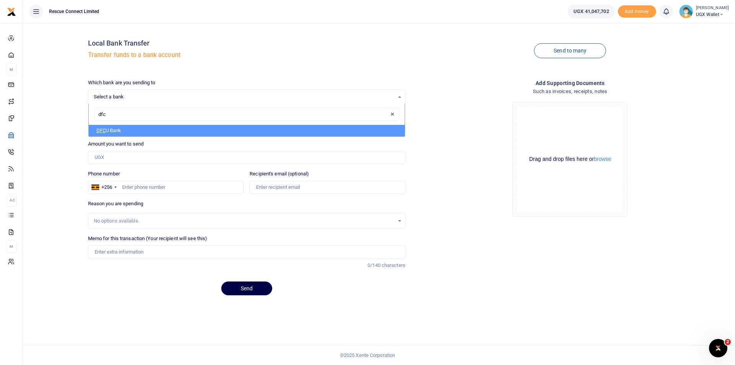
type input "dfcu"
click at [118, 132] on li "DFCU Bank" at bounding box center [247, 130] width 316 height 11
select select "DFCU"
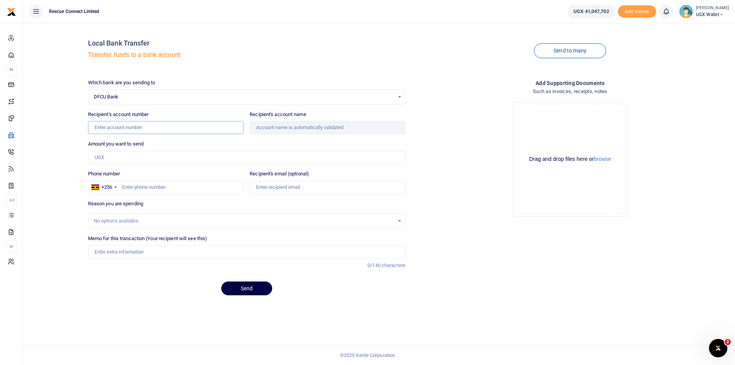
click at [115, 130] on input "Recipient's account number" at bounding box center [166, 127] width 156 height 13
type input "01493659481305"
click at [116, 160] on input "Amount you want to send" at bounding box center [246, 157] width 317 height 13
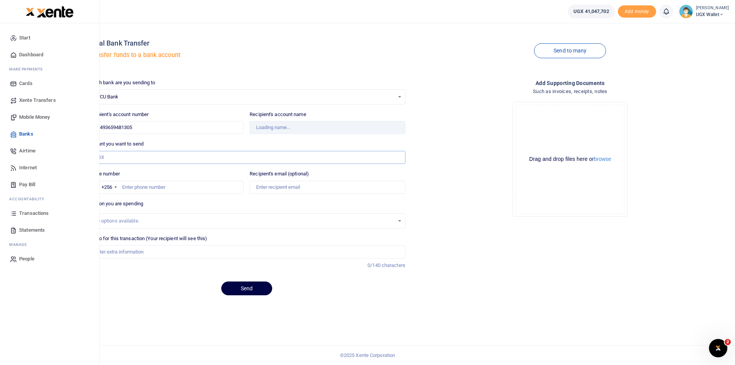
type input "Association Of Ambulance Professionals U Ltd"
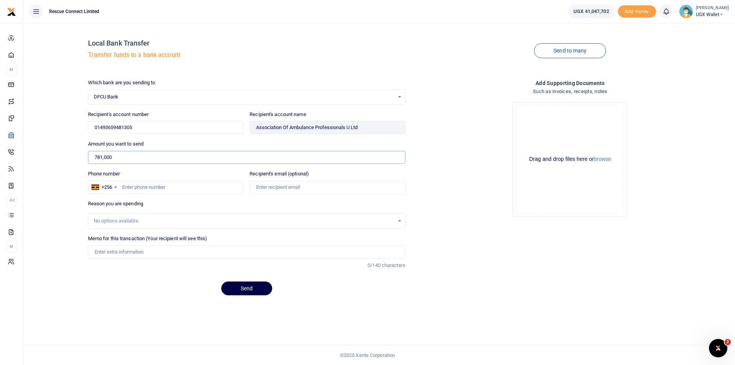
type input "781,000"
click at [154, 187] on input "Phone number" at bounding box center [166, 187] width 156 height 13
type input "785255806"
click at [305, 185] on input "Recipient's email (optional)" at bounding box center [328, 187] width 156 height 13
type input "aapuganda@gmail.com"
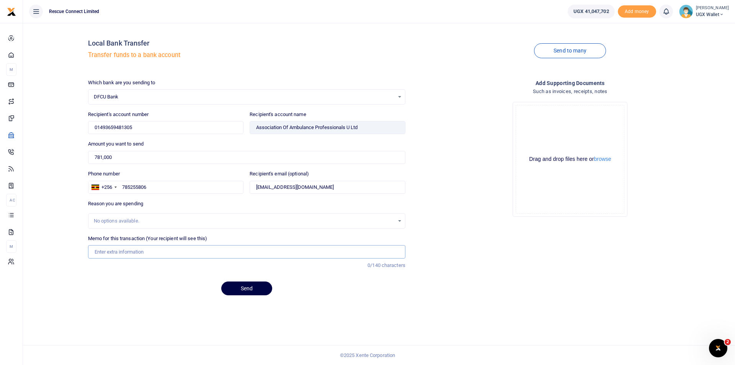
click at [173, 248] on input "Memo for this transaction (Your recipient will see this)" at bounding box center [246, 251] width 317 height 13
type input "Professional Fees BLS training services Accommodation and Travel Costs in Kampa…"
click at [255, 289] on button "Send" at bounding box center [246, 288] width 51 height 14
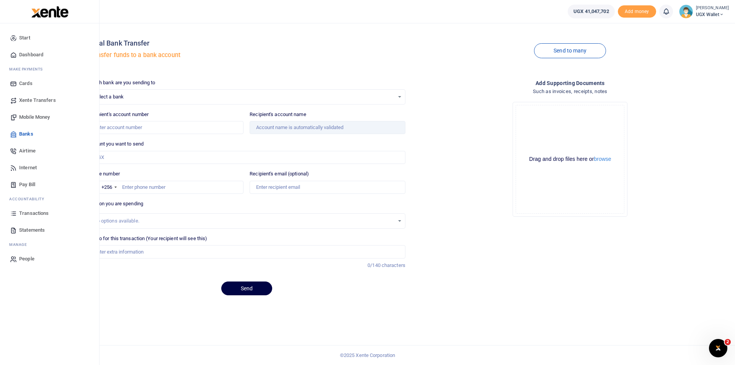
click at [25, 213] on span "Transactions" at bounding box center [33, 213] width 29 height 8
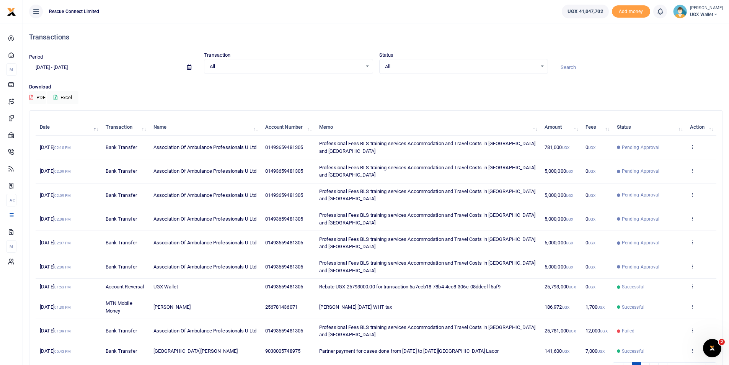
click at [354, 98] on div "Download PDF Excel" at bounding box center [376, 93] width 694 height 21
click at [708, 346] on icon "Open Intercom Messenger" at bounding box center [711, 347] width 13 height 13
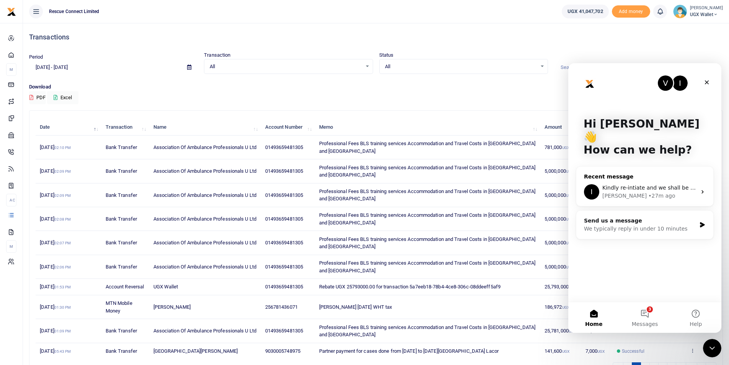
click at [648, 192] on div "• 27m ago" at bounding box center [661, 196] width 27 height 8
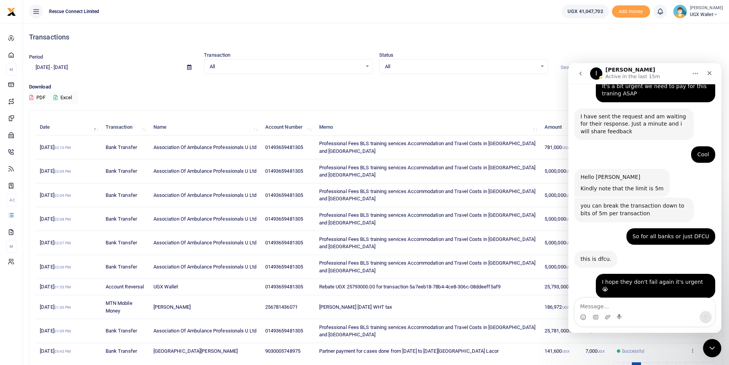
scroll to position [388, 0]
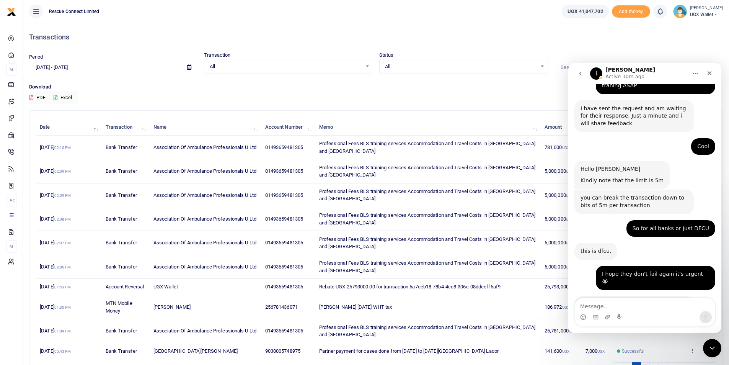
scroll to position [388, 0]
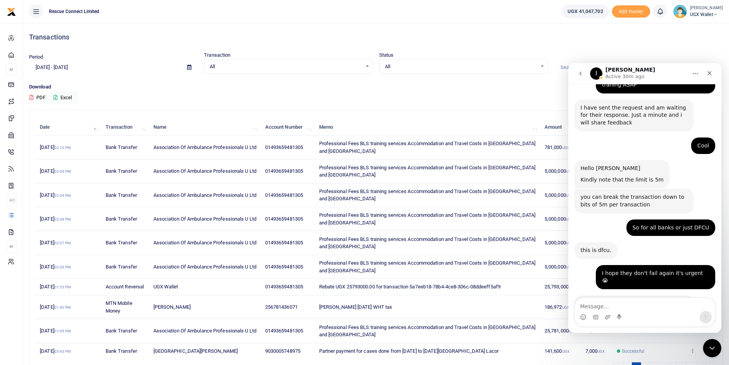
click at [456, 101] on div "Download PDF Excel" at bounding box center [376, 93] width 694 height 21
click at [499, 104] on div "Transactions Period 08/21/2025 - 09/19/2025 Transaction All Select an option...…" at bounding box center [376, 204] width 700 height 363
click at [708, 70] on icon "Close" at bounding box center [710, 73] width 6 height 6
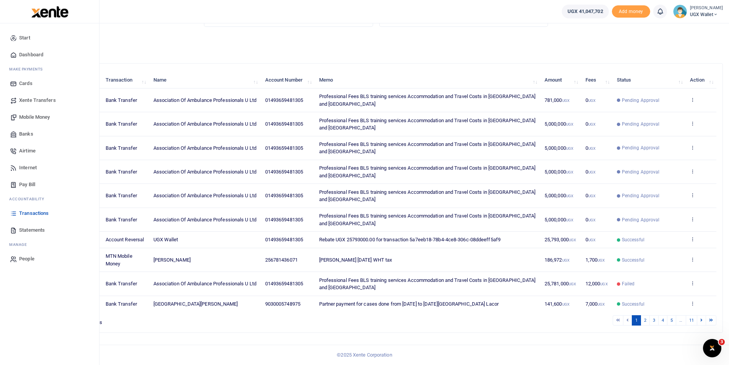
scroll to position [0, 0]
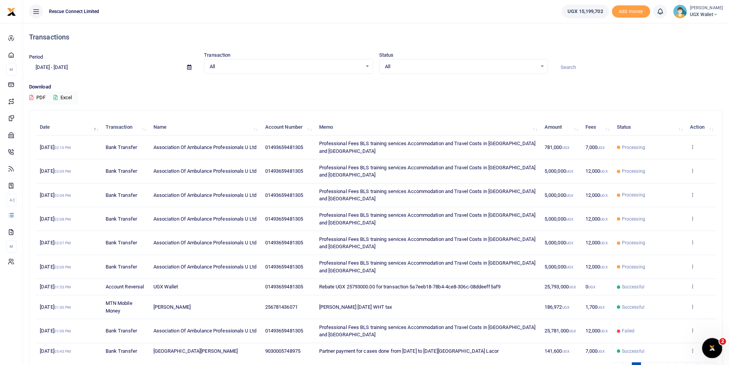
click at [716, 346] on icon "Open Intercom Messenger" at bounding box center [711, 347] width 13 height 13
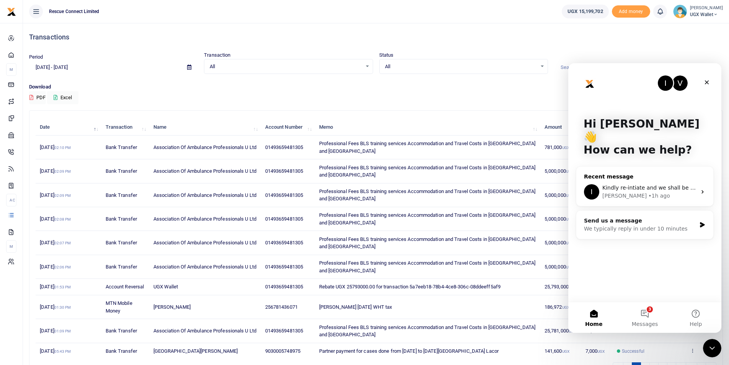
click at [623, 184] on span "Kindly re-intiate and we shall be monitoring incase of any failure" at bounding box center [688, 187] width 173 height 6
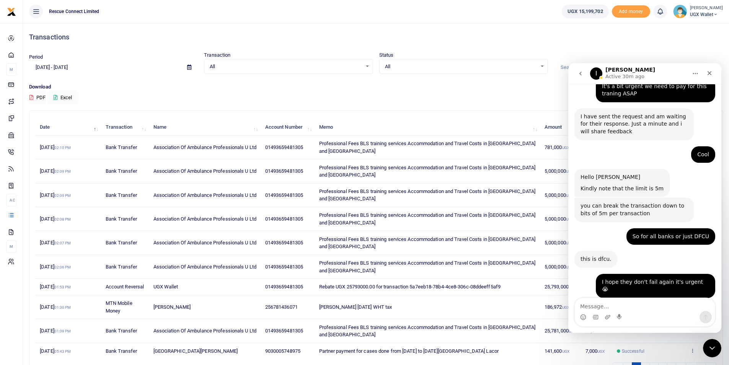
scroll to position [388, 0]
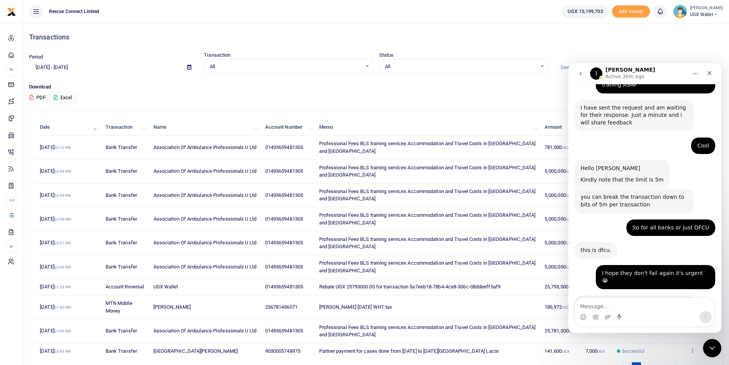
click at [604, 306] on textarea "Message…" at bounding box center [645, 304] width 140 height 13
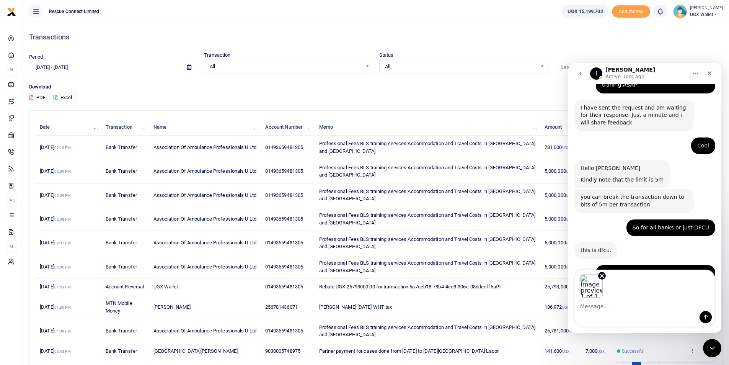
scroll to position [416, 0]
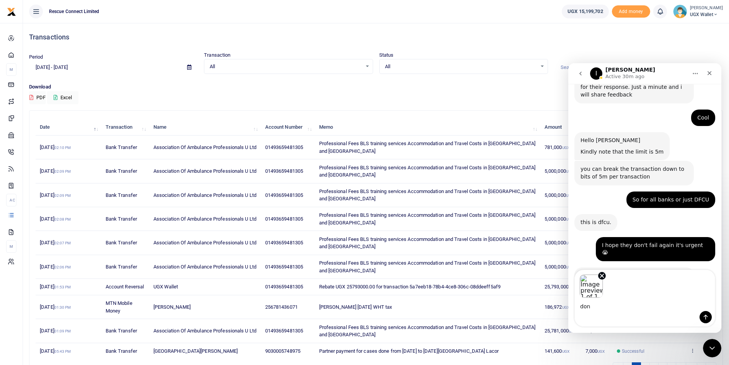
type textarea "done"
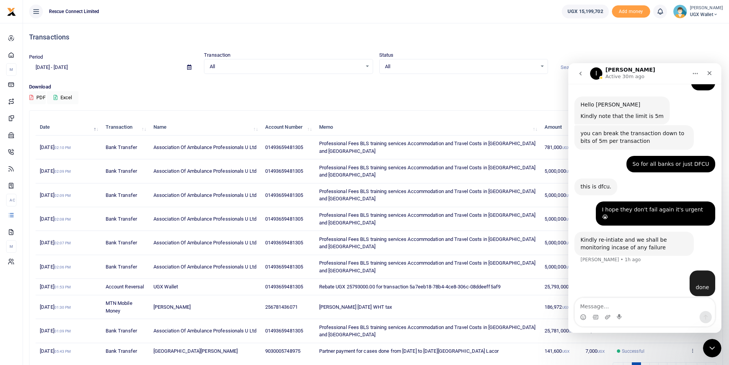
scroll to position [453, 0]
